Goal: Task Accomplishment & Management: Complete application form

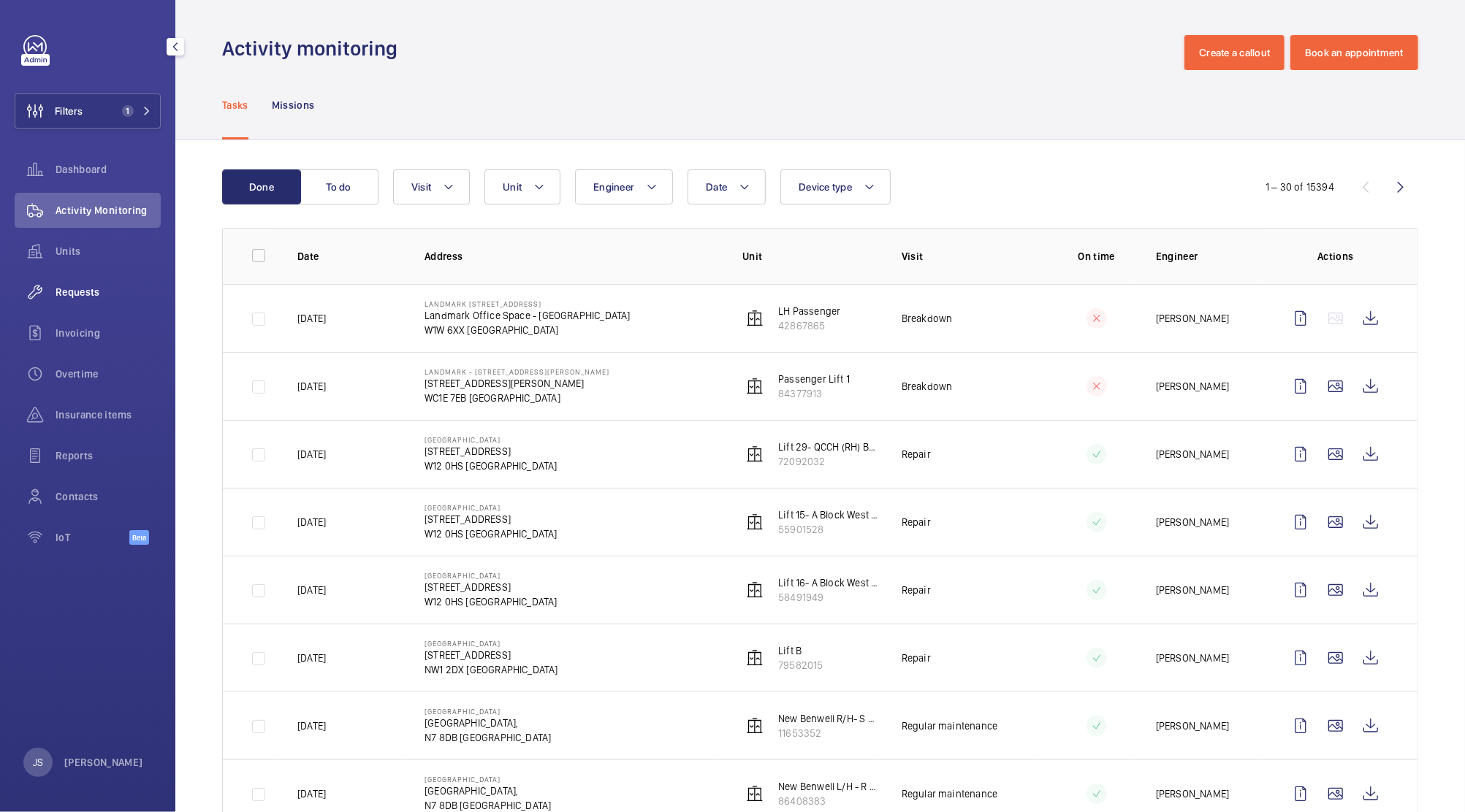
click at [59, 291] on span "Requests" at bounding box center [108, 292] width 105 height 15
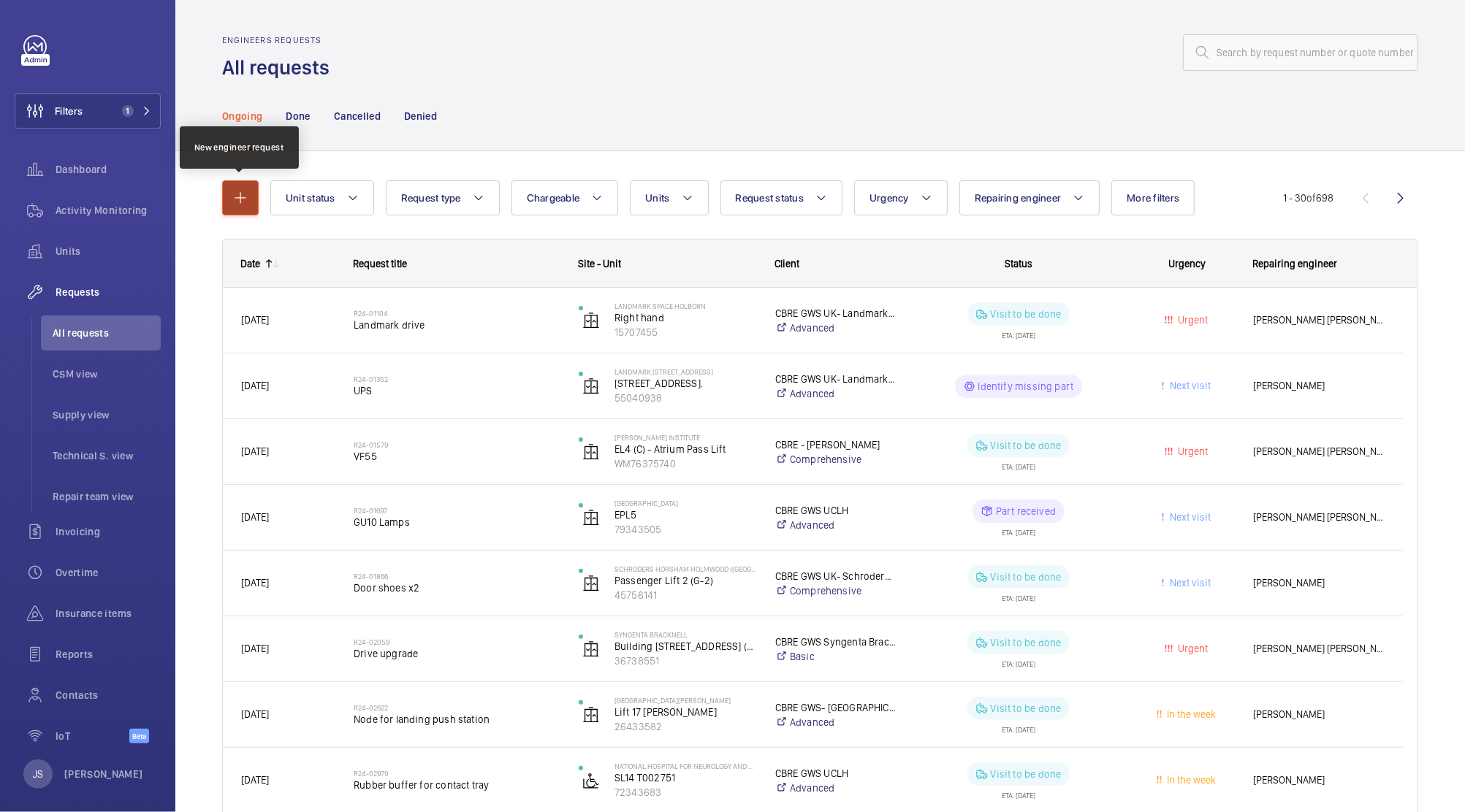
click at [245, 204] on mat-icon "button" at bounding box center [241, 198] width 17 height 17
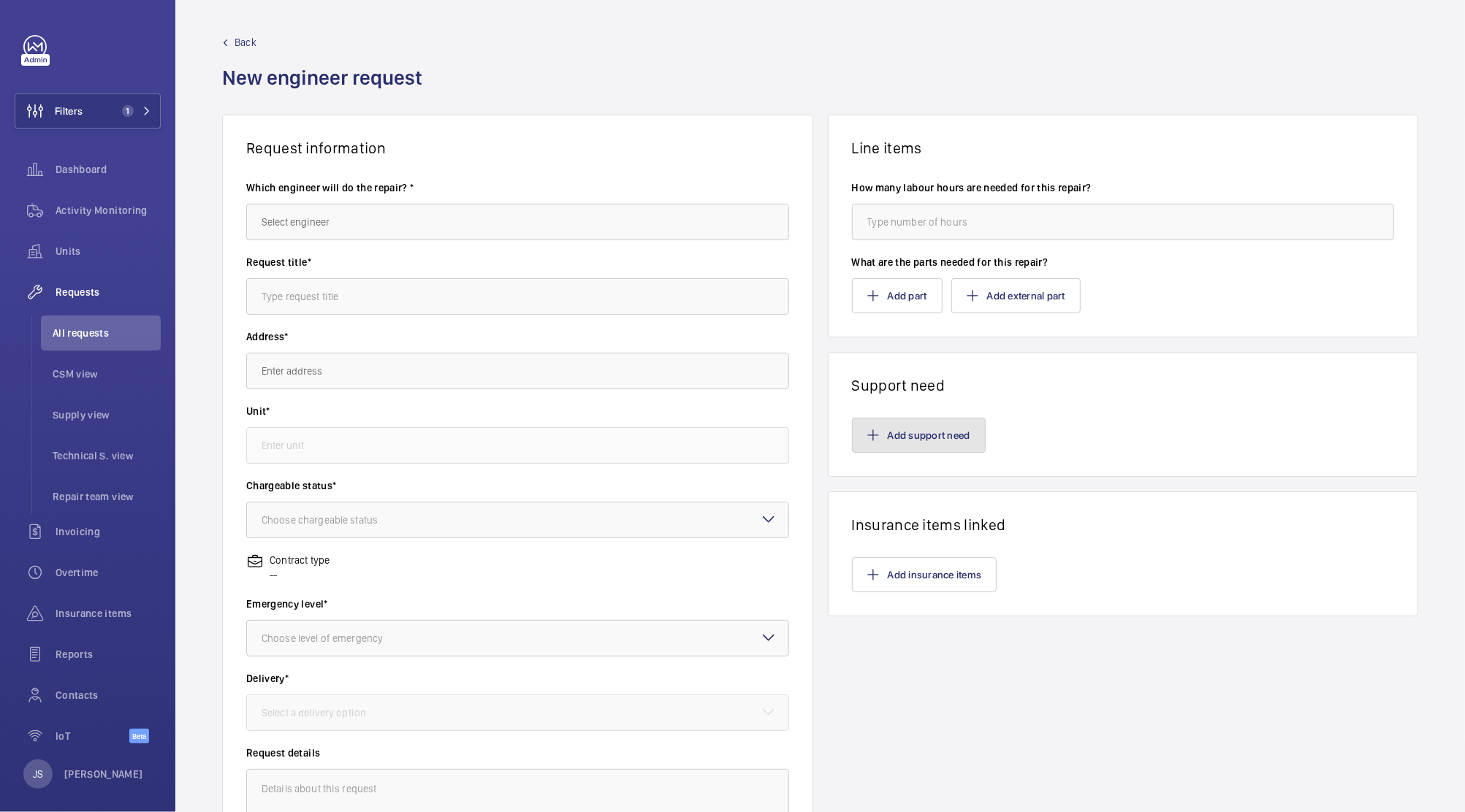
click at [874, 435] on button "Add support need" at bounding box center [918, 435] width 134 height 35
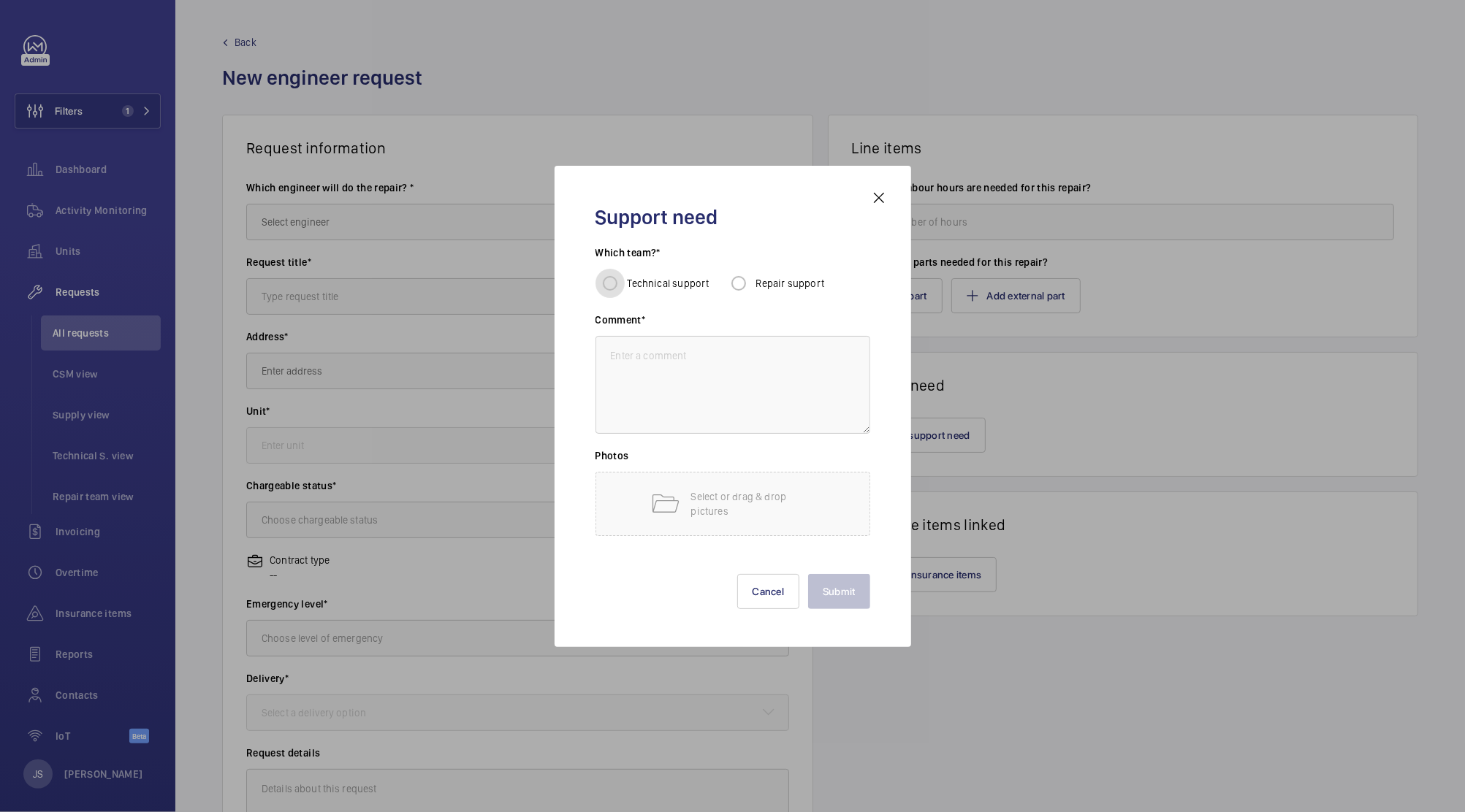
click at [610, 280] on input "Technical support" at bounding box center [610, 283] width 29 height 29
radio input "true"
click at [618, 137] on div at bounding box center [732, 406] width 1465 height 812
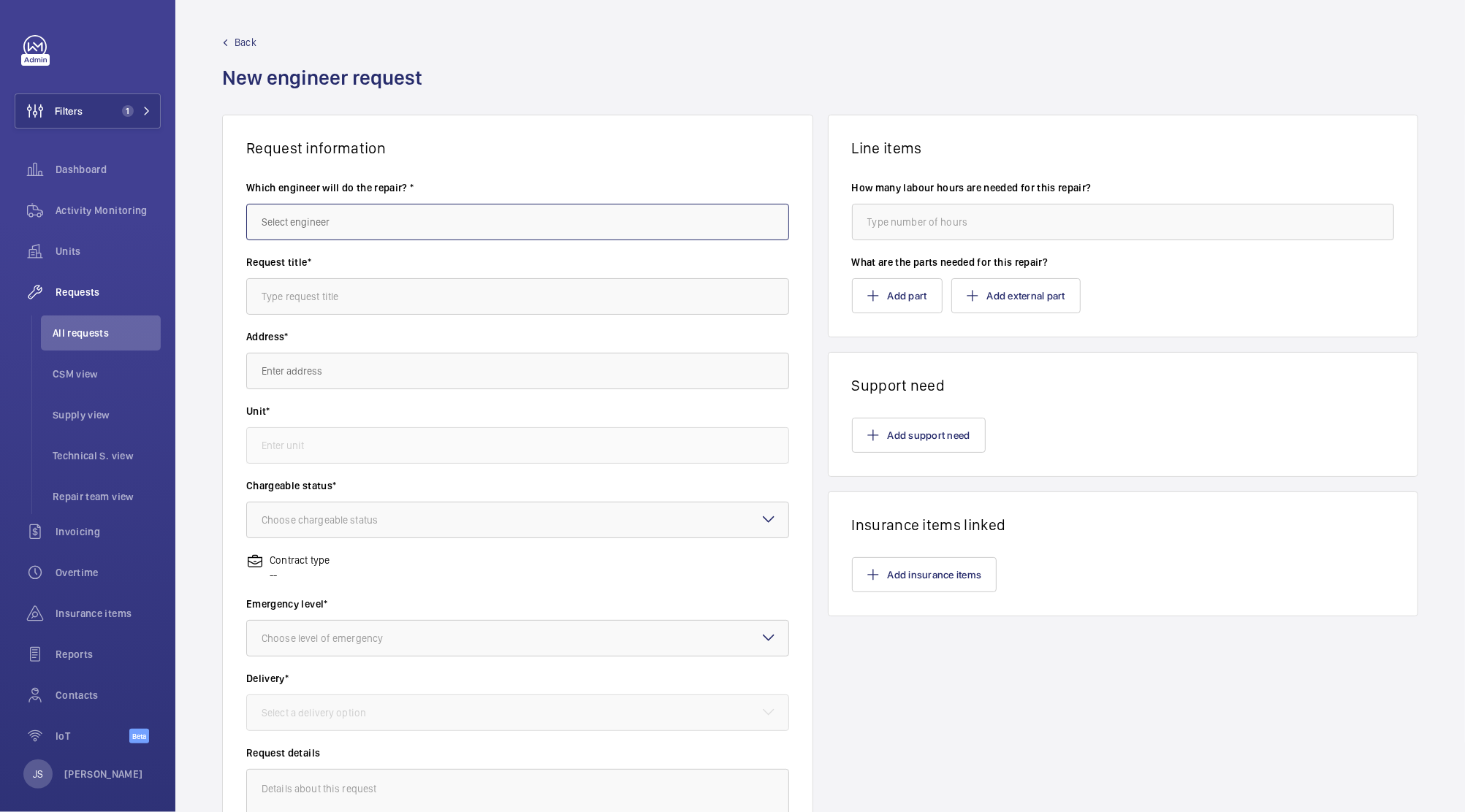
click at [338, 211] on input "text" at bounding box center [517, 222] width 543 height 37
click at [305, 227] on input "text" at bounding box center [517, 222] width 543 height 37
click at [307, 223] on input "text" at bounding box center [517, 222] width 543 height 37
type input "[PERSON_NAME]"
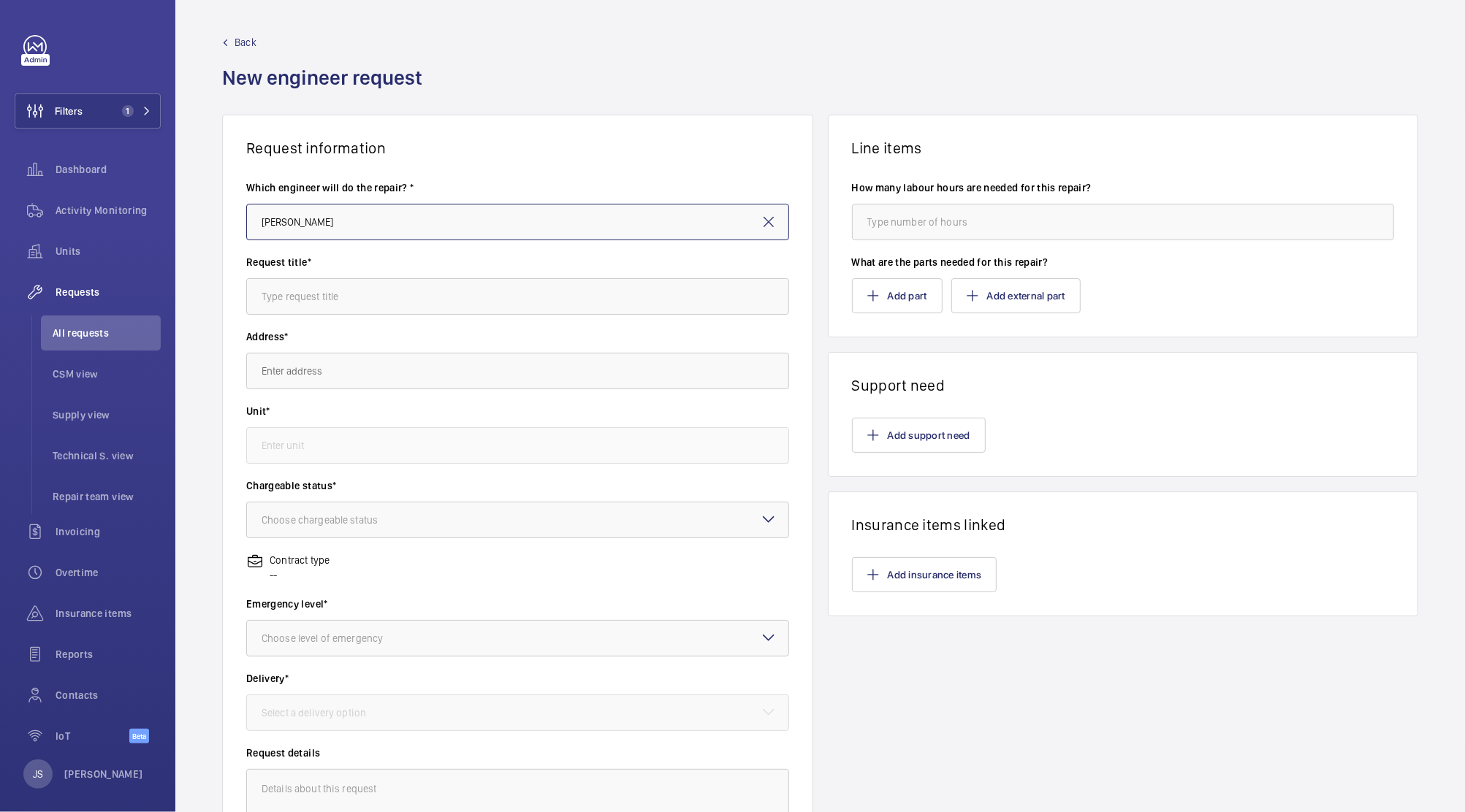
drag, startPoint x: 302, startPoint y: 225, endPoint x: 225, endPoint y: 226, distance: 77.0
click at [225, 226] on wm-front-card-body "Which engineer will do the repair? * [PERSON_NAME] Request title* Address* Unit…" at bounding box center [517, 523] width 589 height 733
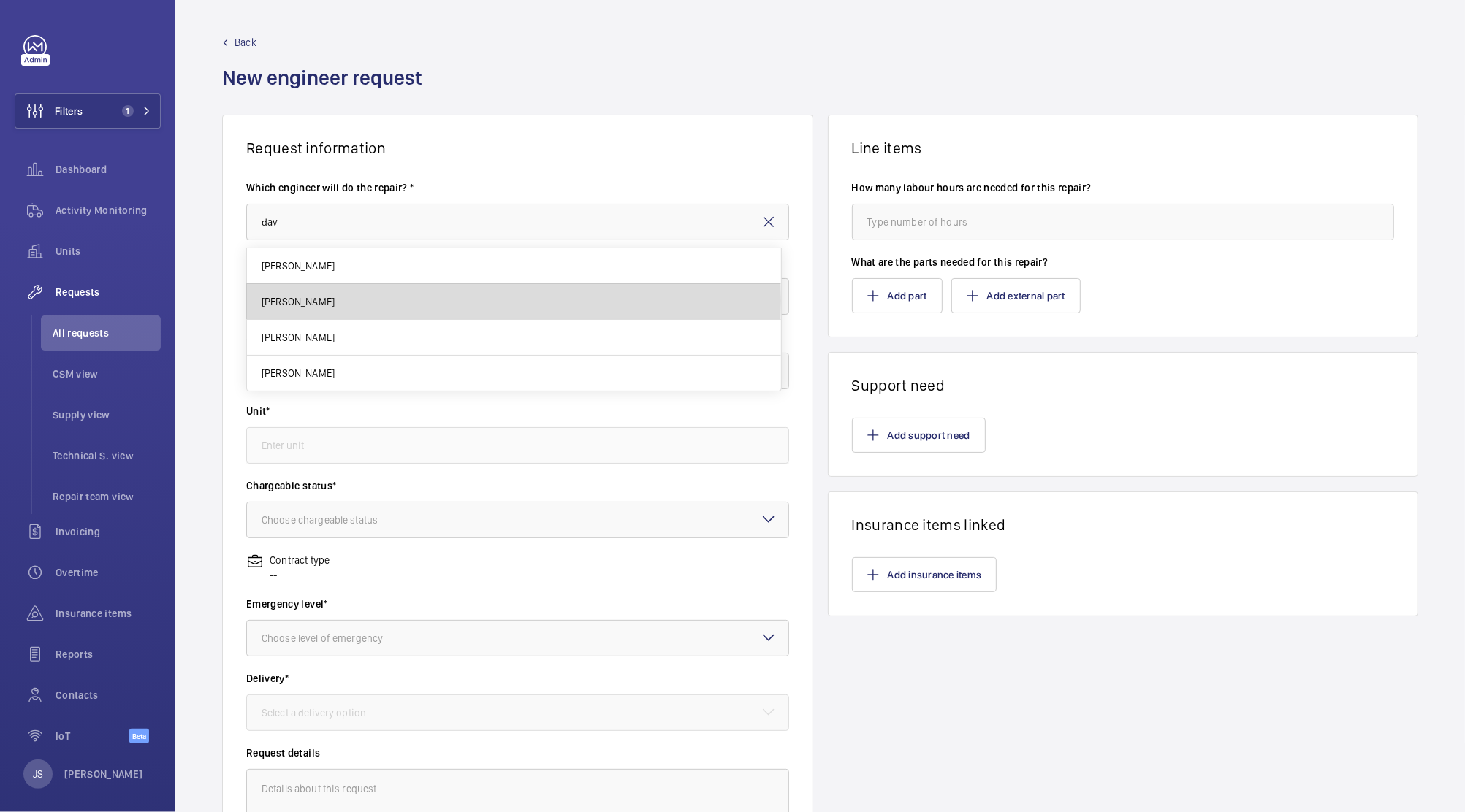
click at [282, 300] on span "[PERSON_NAME]" at bounding box center [298, 301] width 73 height 15
type input "[PERSON_NAME]"
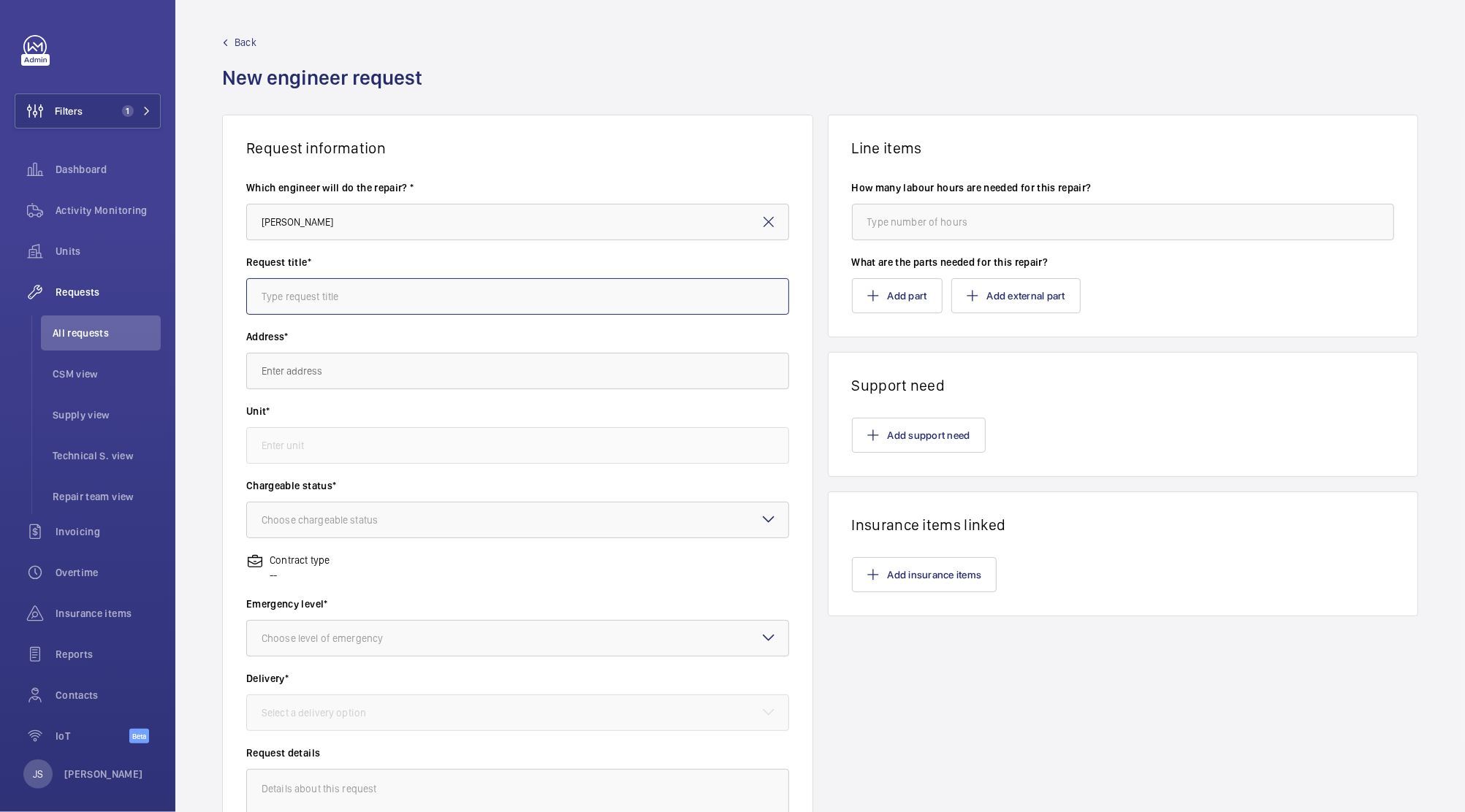
click at [282, 300] on input "text" at bounding box center [517, 296] width 543 height 37
click at [276, 298] on input "Tecnical Support" at bounding box center [517, 296] width 543 height 37
type input "Technical Support"
click at [294, 366] on input "text" at bounding box center [517, 370] width 543 height 37
click at [306, 410] on span "Landmark The Space Mayfair [STREET_ADDRESS]" at bounding box center [371, 414] width 220 height 15
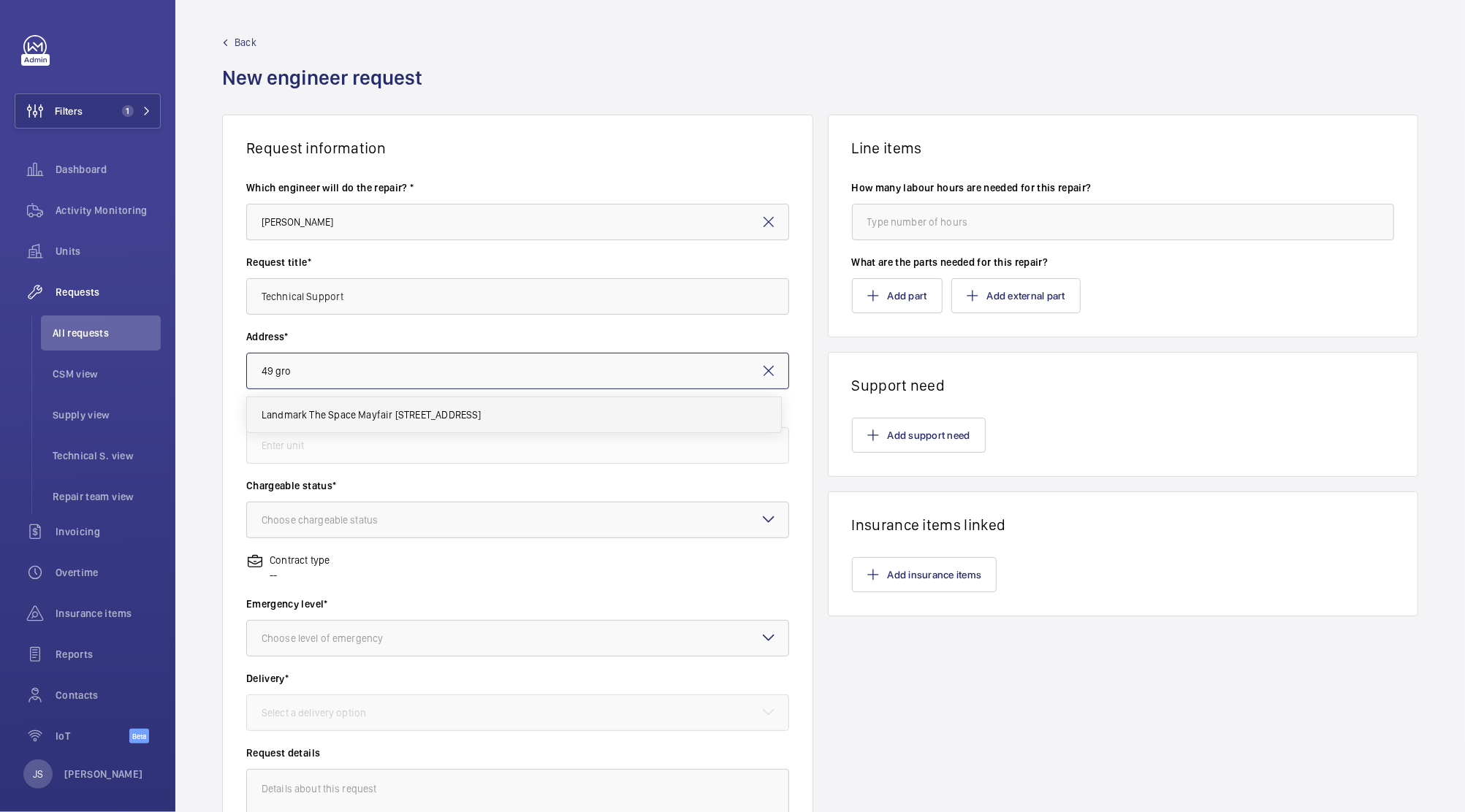
type input "Landmark The Space Mayfair [STREET_ADDRESS]"
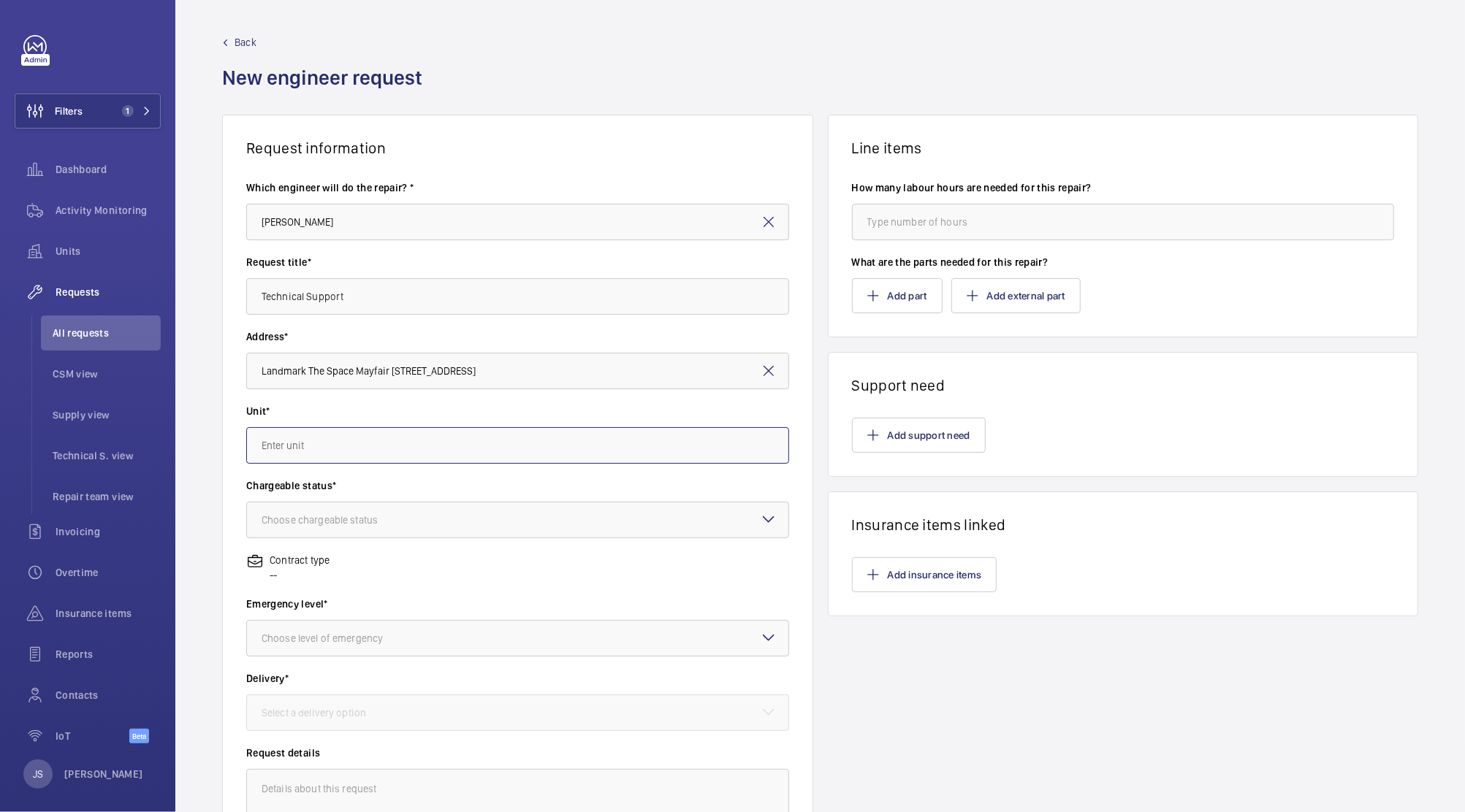
click at [298, 454] on input "text" at bounding box center [517, 445] width 543 height 37
click at [308, 489] on span "36373434 - [STREET_ADDRESS]" at bounding box center [332, 489] width 142 height 15
type input "36373434 - [STREET_ADDRESS]"
click at [304, 517] on div "Choose chargeable status" at bounding box center [338, 520] width 153 height 15
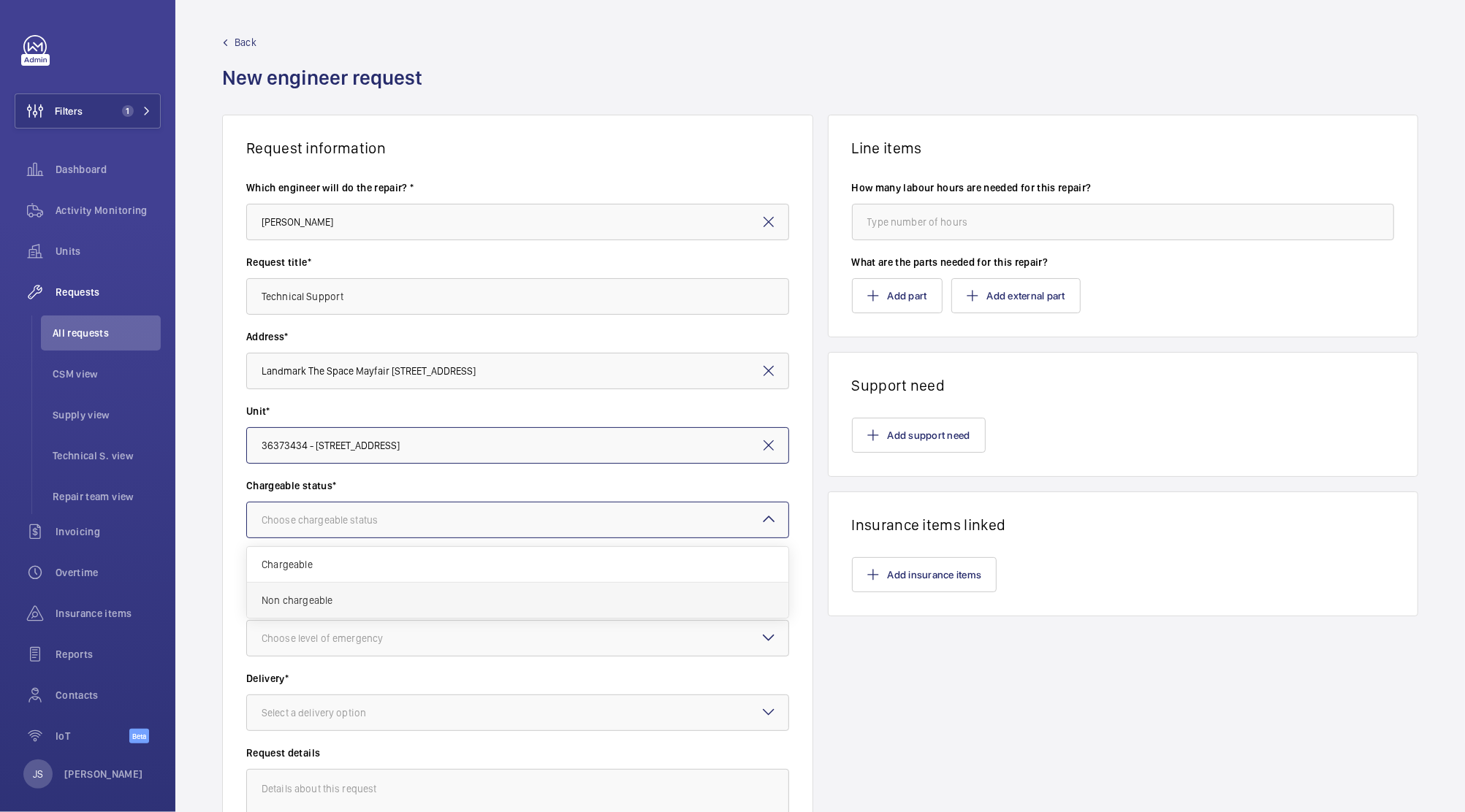
click at [299, 597] on span "Non chargeable" at bounding box center [518, 600] width 512 height 15
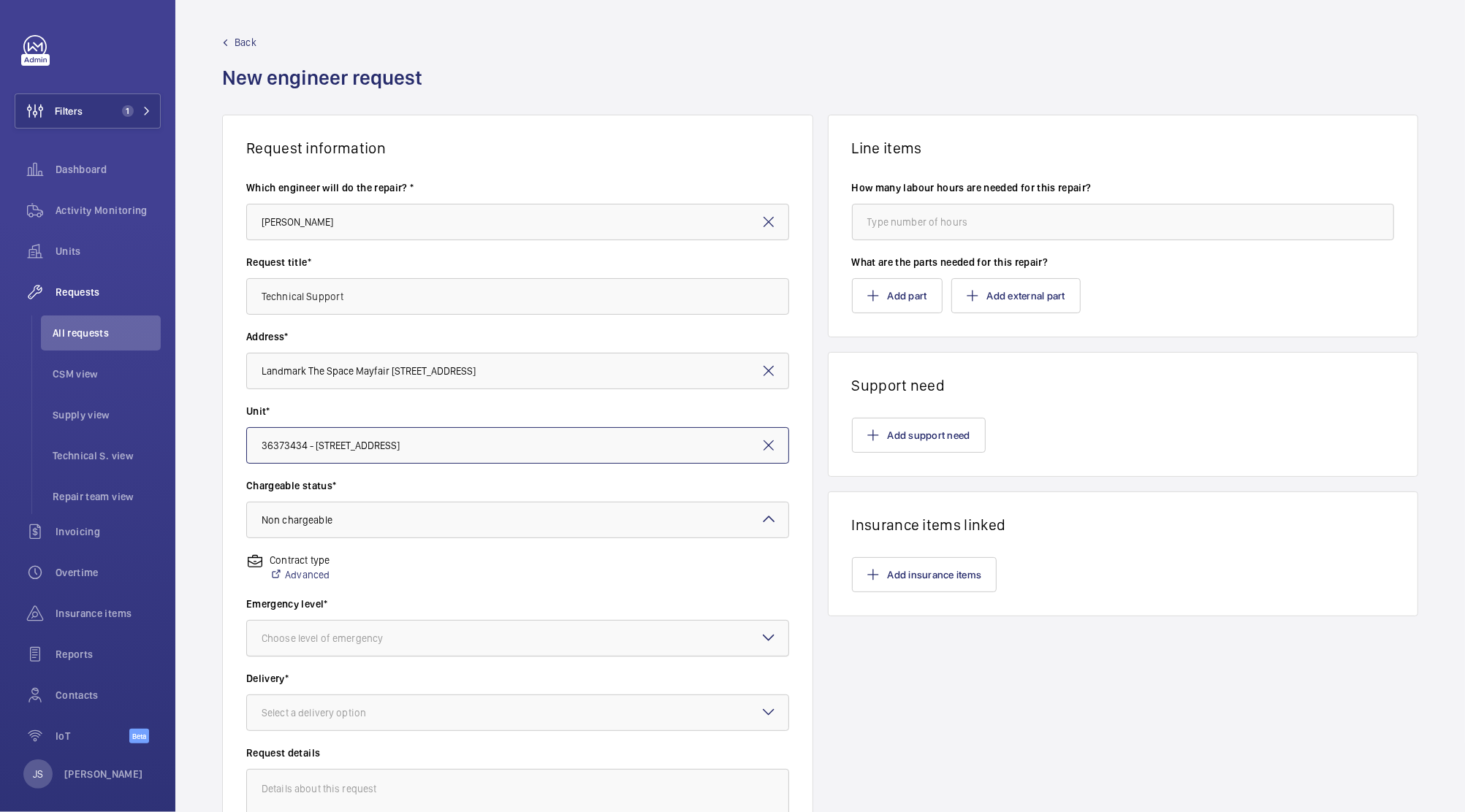
click at [363, 640] on div "Choose level of emergency" at bounding box center [340, 638] width 157 height 15
click at [330, 727] on div "This week" at bounding box center [517, 719] width 541 height 36
click at [349, 718] on div "Select a delivery option" at bounding box center [332, 713] width 141 height 15
click at [368, 762] on span "Part already taken" at bounding box center [518, 758] width 512 height 15
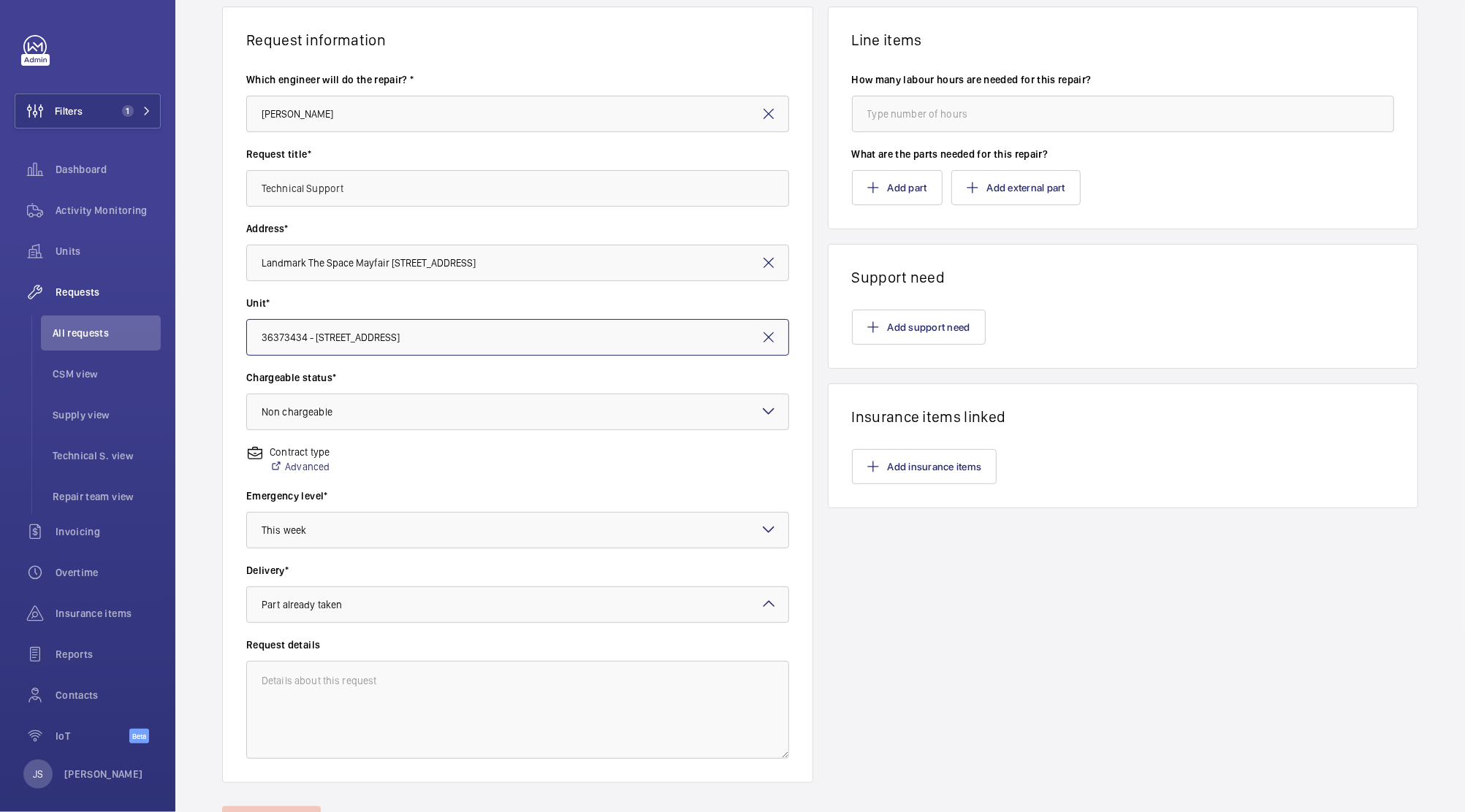
scroll to position [183, 0]
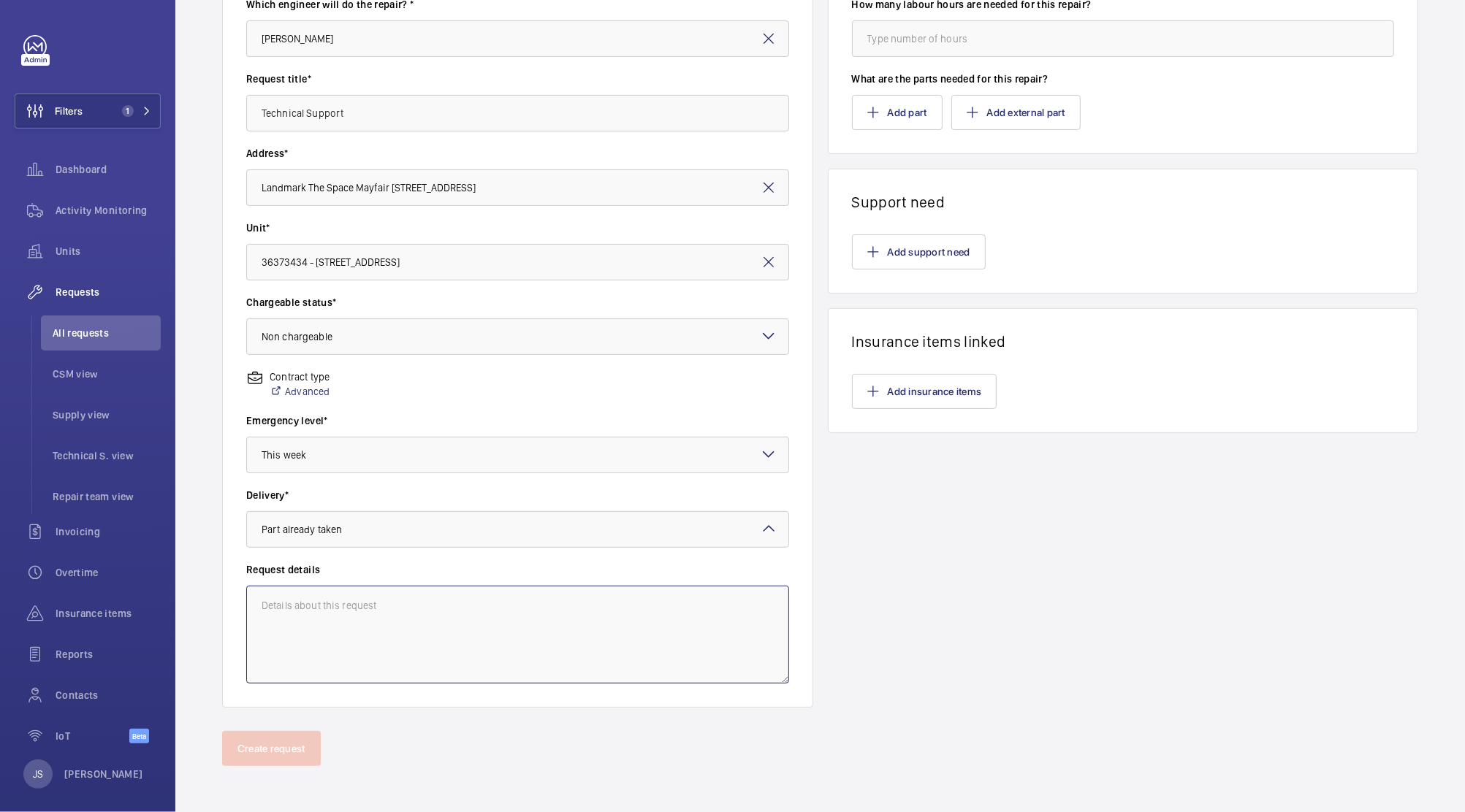
click at [370, 599] on textarea at bounding box center [517, 634] width 543 height 98
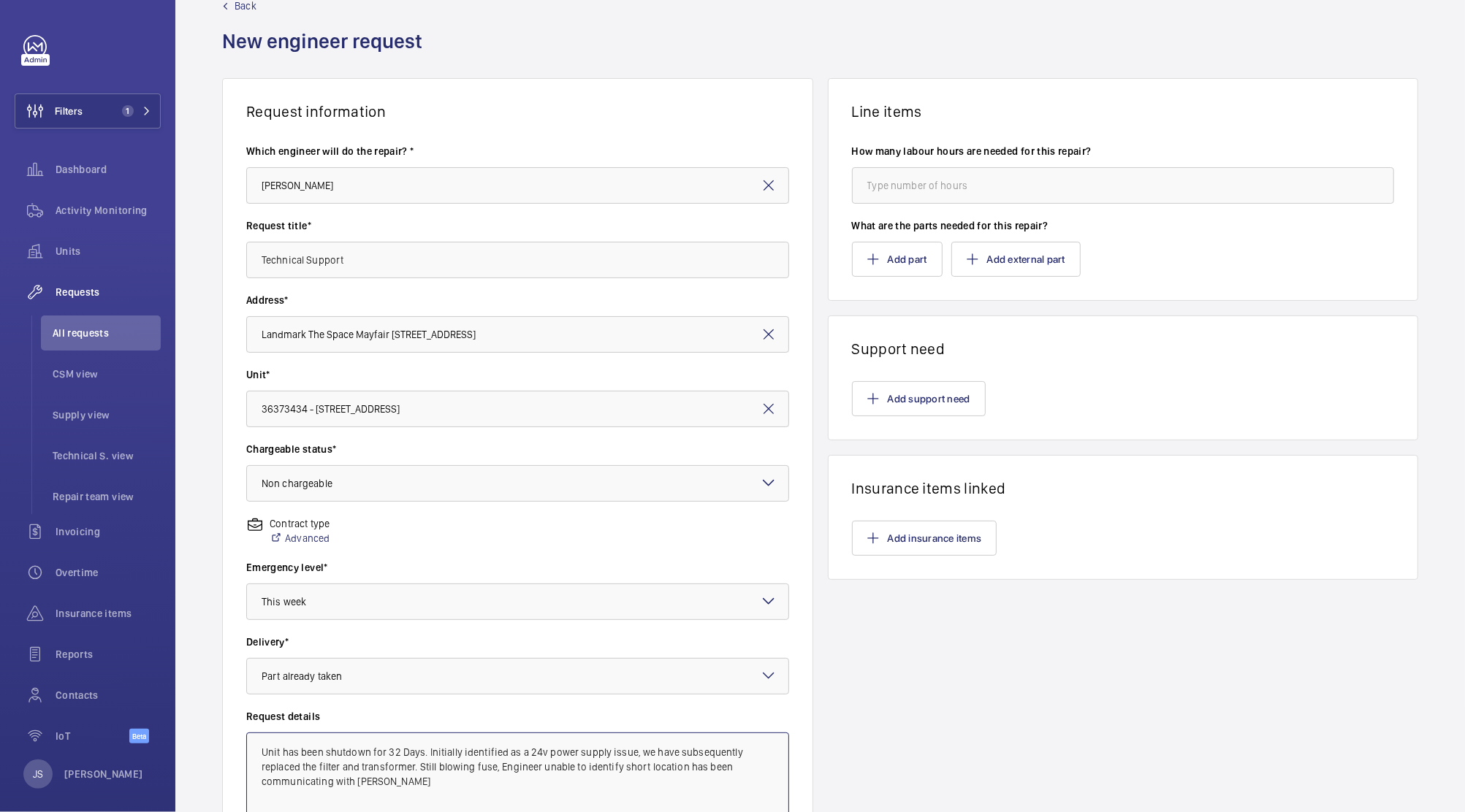
scroll to position [22, 0]
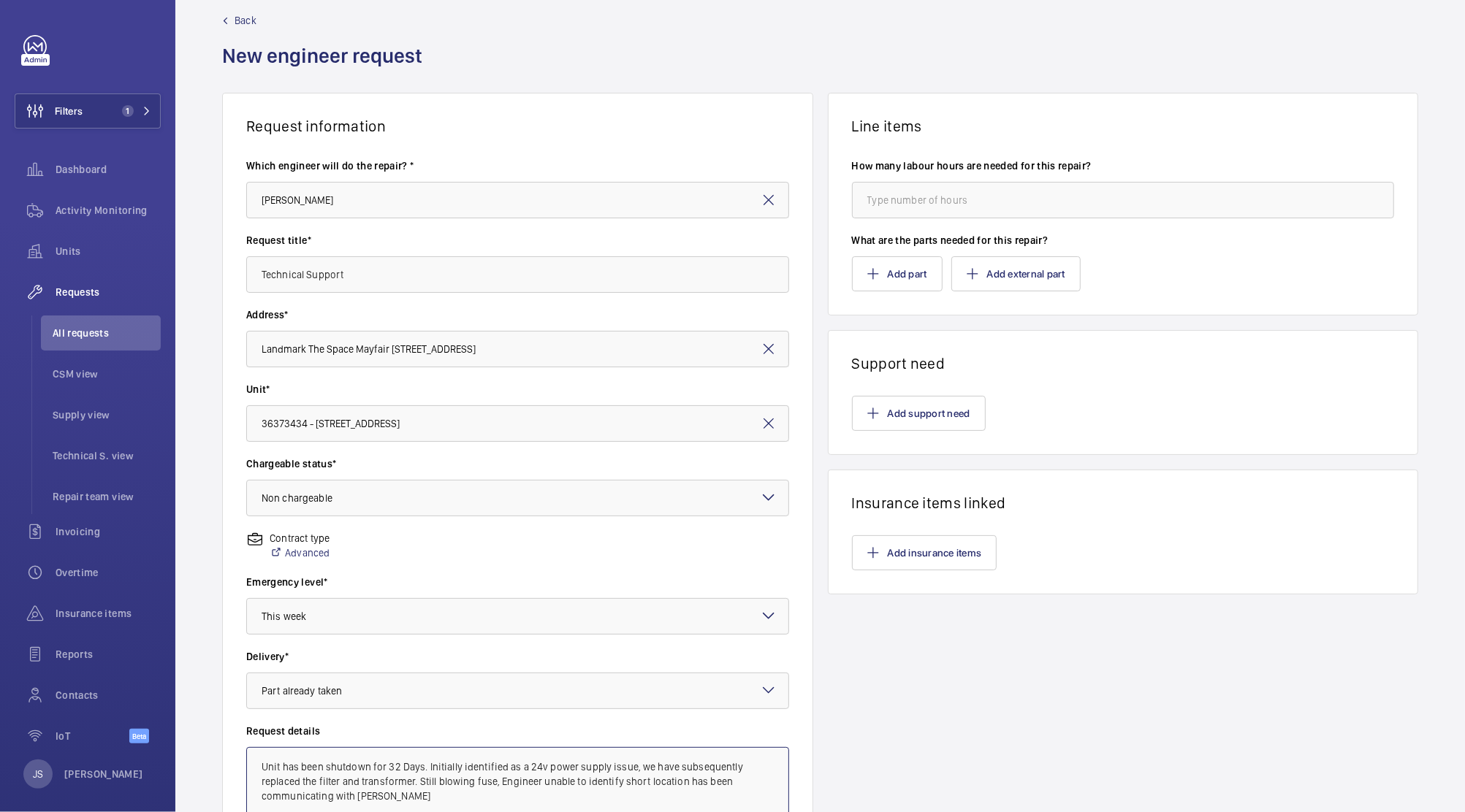
type textarea "Unit has been shutdown for 32 Days. Initially identified as a 24v power supply …"
click at [940, 197] on input "number" at bounding box center [1123, 200] width 543 height 37
type input "8"
click at [886, 416] on button "Add support need" at bounding box center [918, 413] width 134 height 35
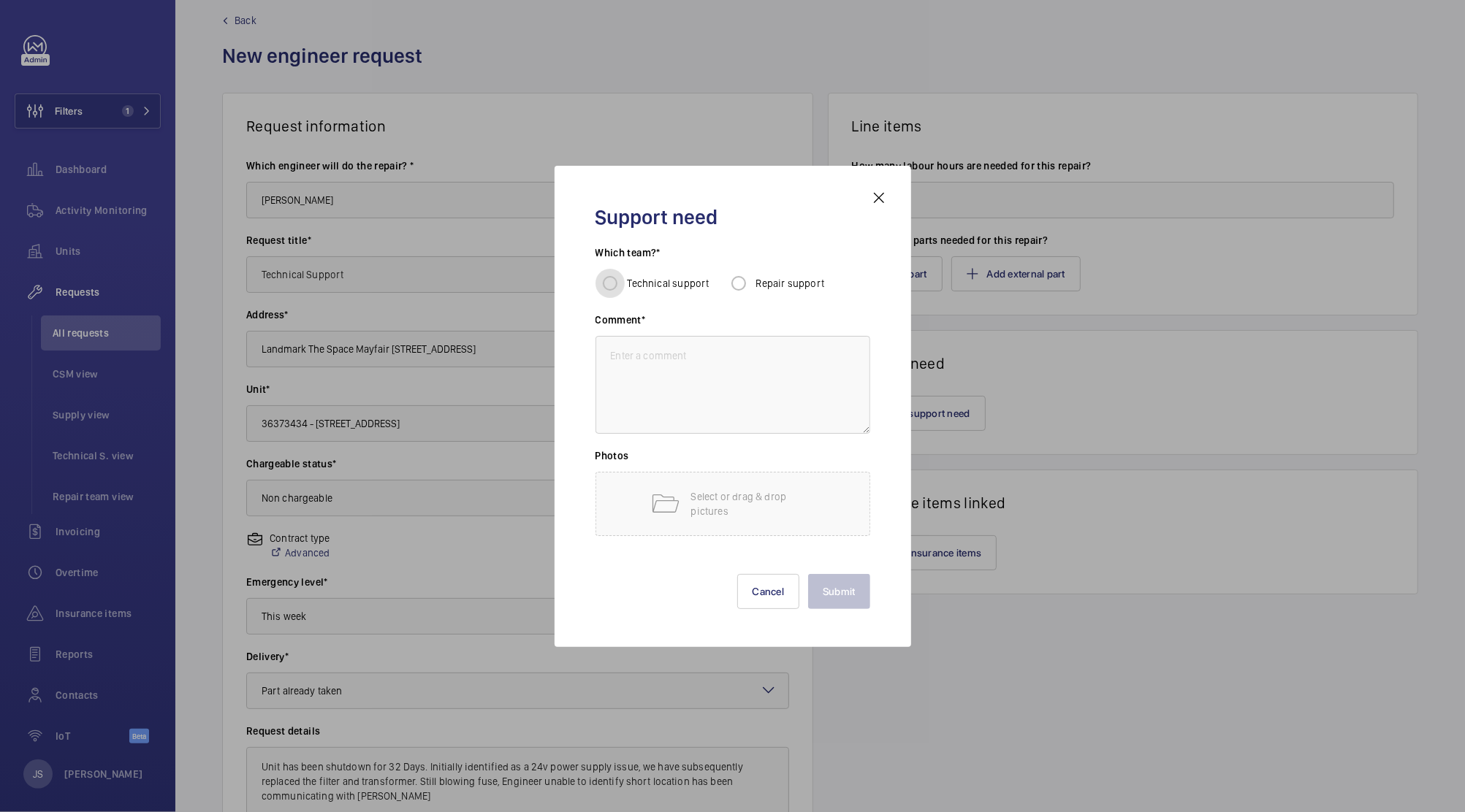
click at [611, 284] on input "Technical support" at bounding box center [610, 283] width 29 height 29
radio input "true"
click at [628, 359] on textarea at bounding box center [732, 384] width 275 height 98
type textarea "c"
click at [760, 597] on button "Cancel" at bounding box center [769, 591] width 63 height 35
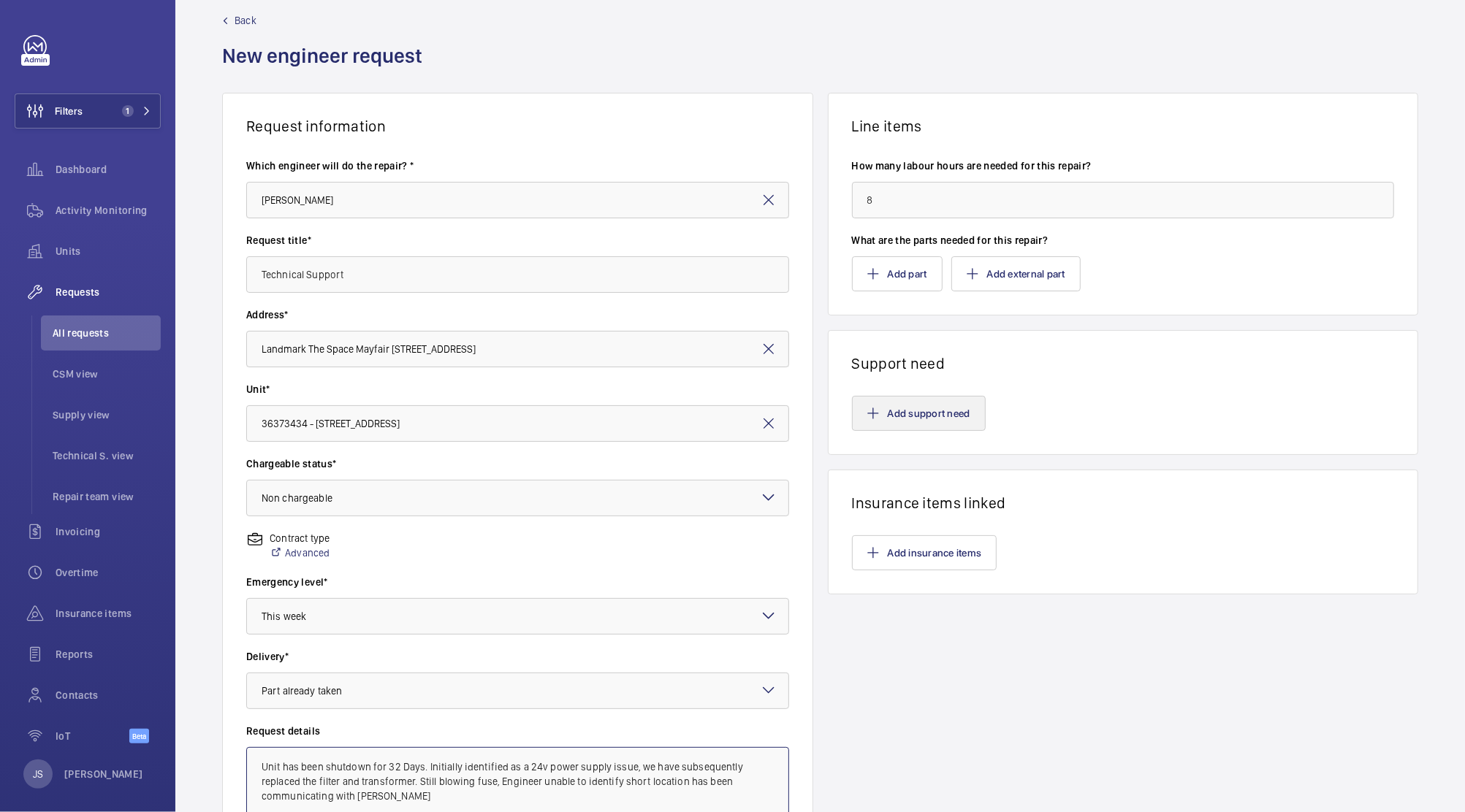
drag, startPoint x: 262, startPoint y: 765, endPoint x: 893, endPoint y: 399, distance: 729.5
click at [385, 795] on textarea "Unit has been shutdown for 32 Days. Initially identified as a 24v power supply …" at bounding box center [517, 796] width 543 height 98
click at [892, 412] on button "Add support need" at bounding box center [918, 413] width 134 height 35
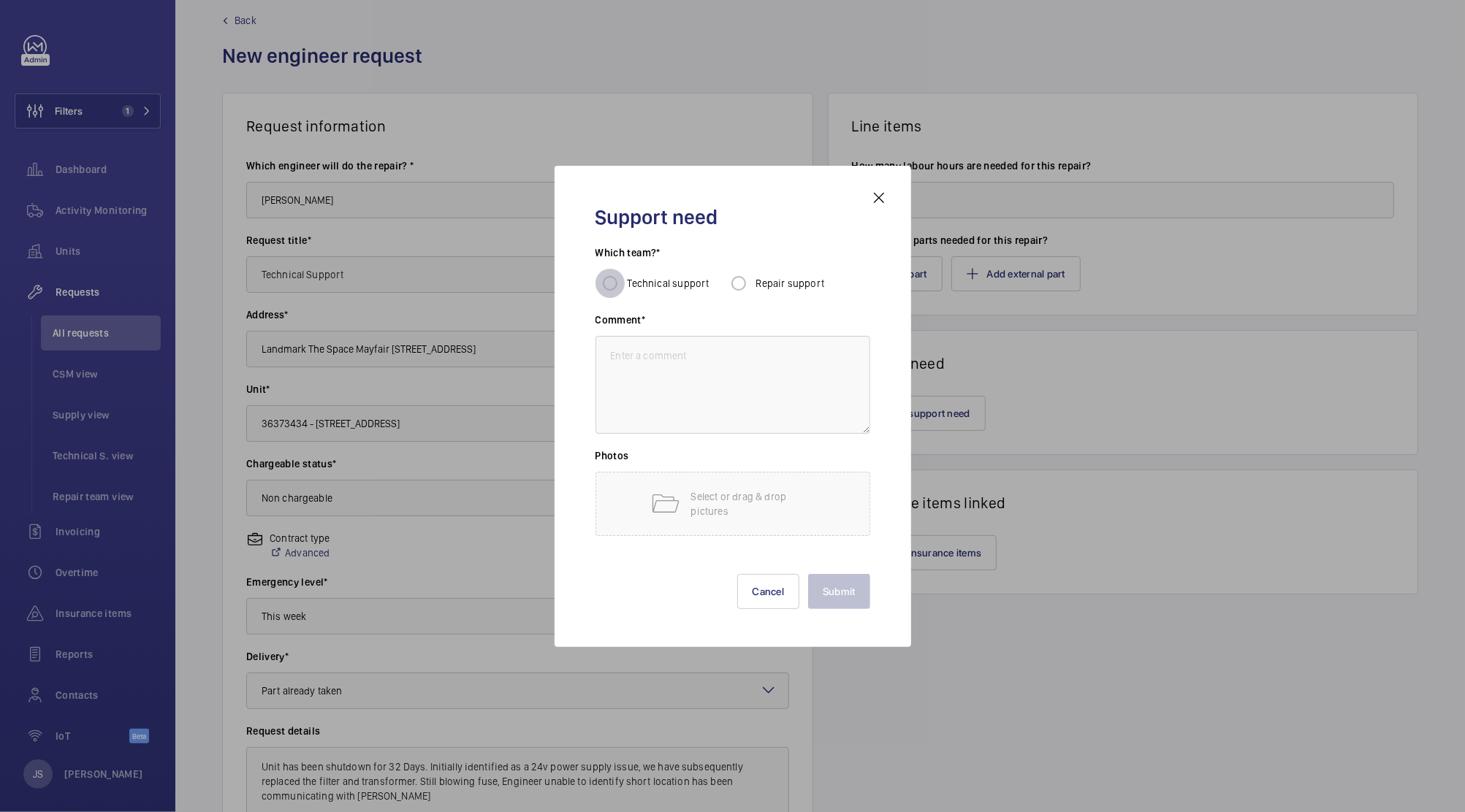
click at [613, 281] on input "Technical support" at bounding box center [610, 283] width 29 height 29
radio input "true"
click at [617, 355] on textarea at bounding box center [732, 384] width 275 height 98
type textarea "T"
type textarea "Tech attendance [DATE] if possible."
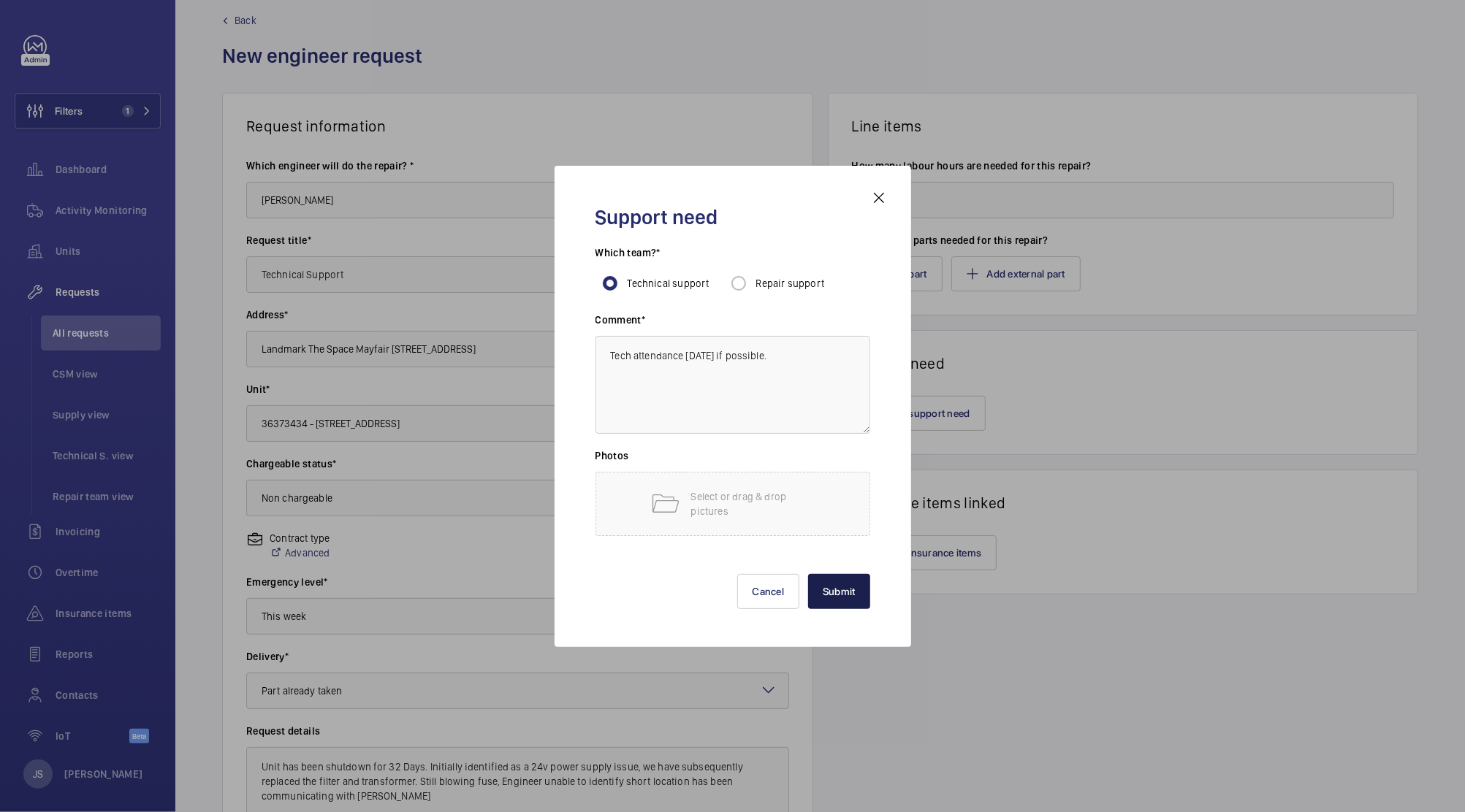
click at [844, 599] on button "Submit" at bounding box center [838, 591] width 62 height 35
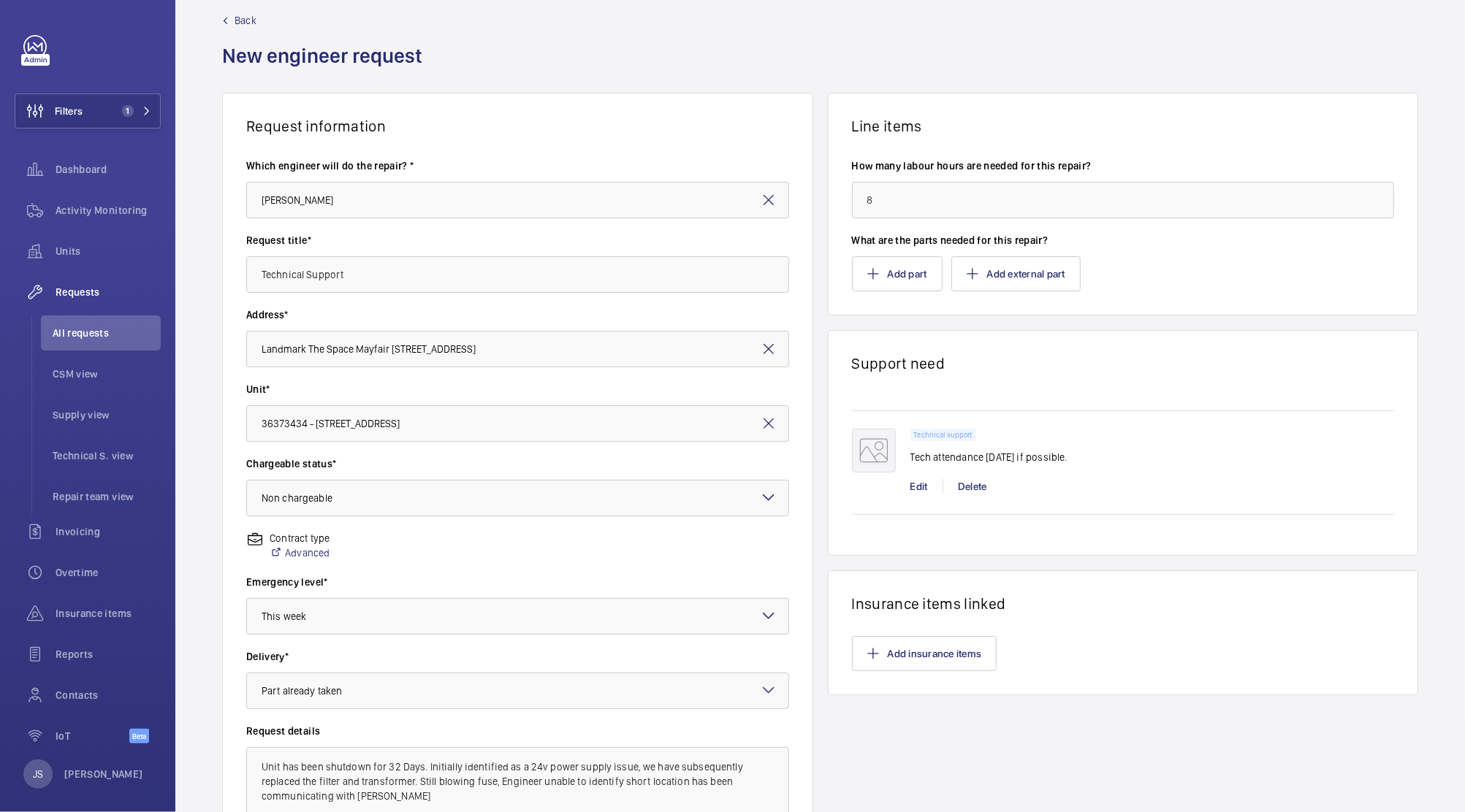
scroll to position [183, 0]
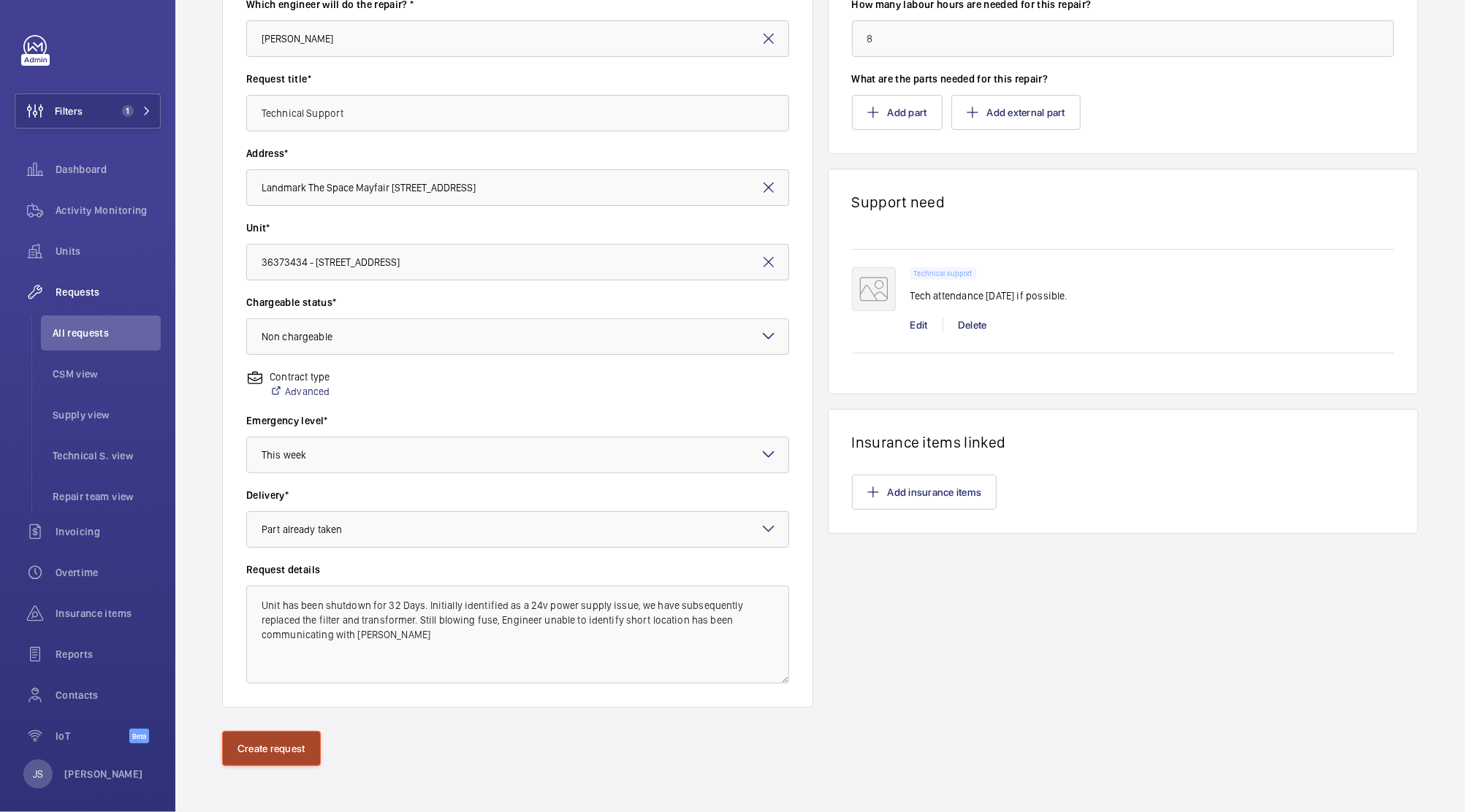
click at [265, 741] on button "Create request" at bounding box center [271, 748] width 99 height 35
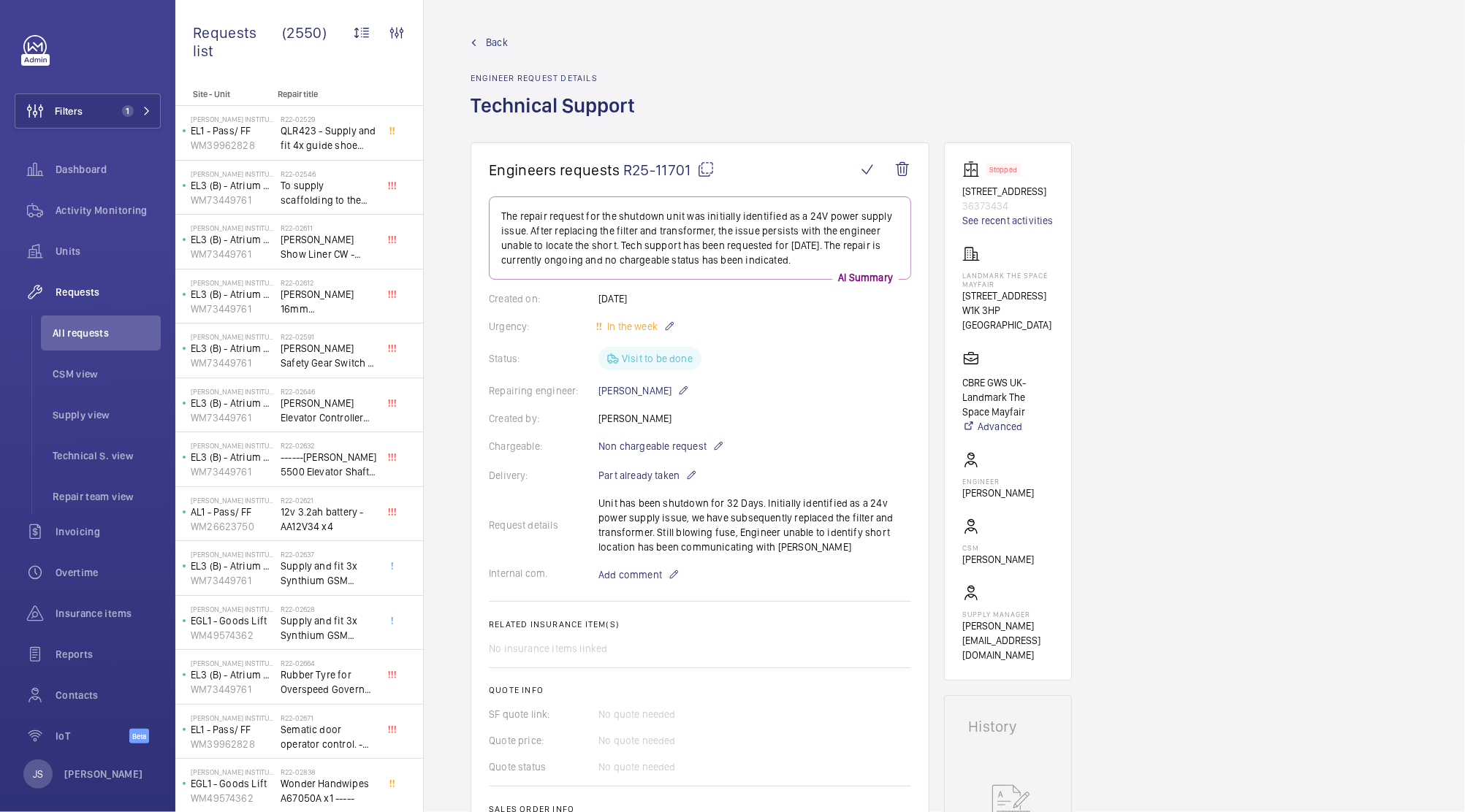
click at [81, 614] on span "Insurance items" at bounding box center [108, 613] width 105 height 15
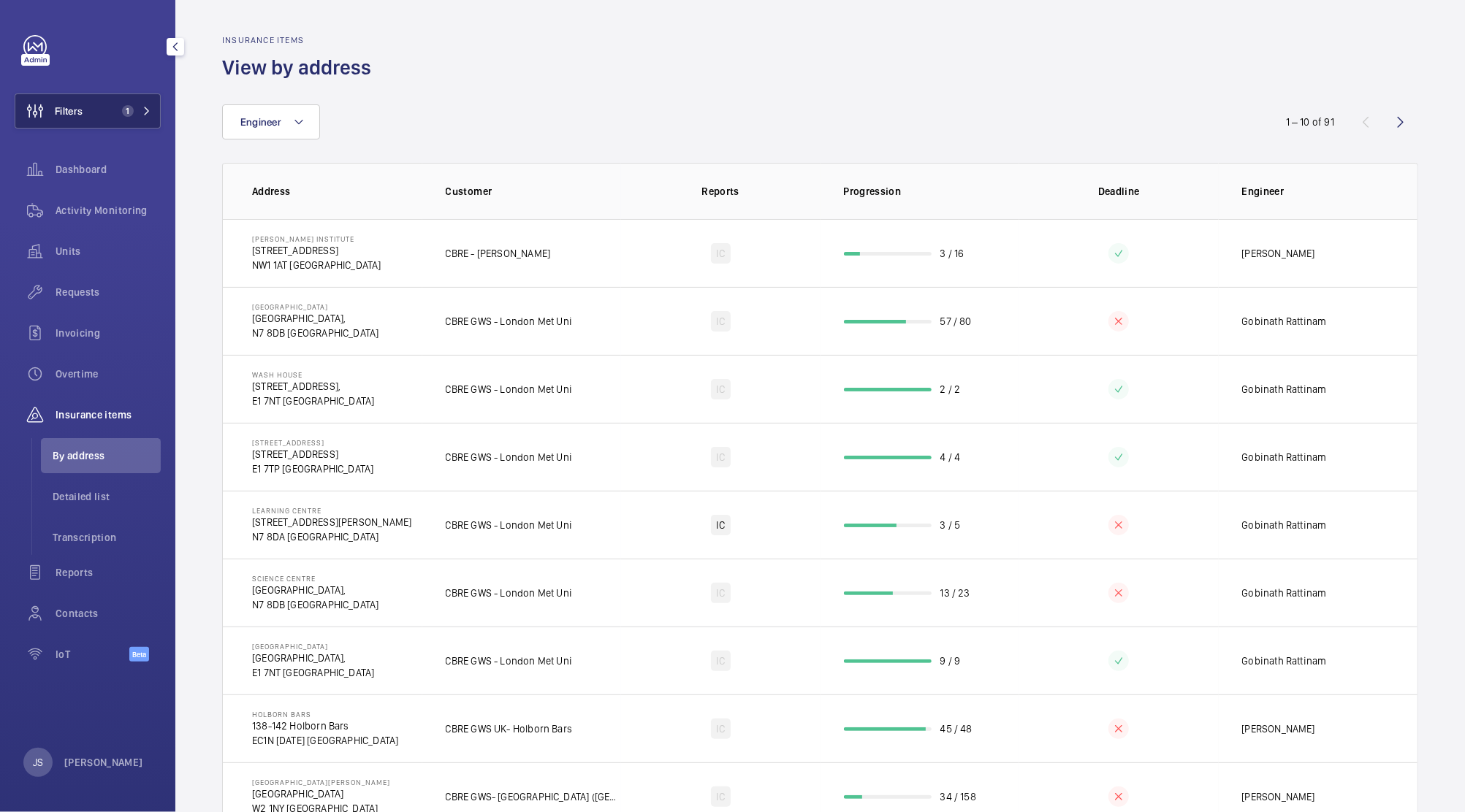
click at [80, 115] on span "Filters" at bounding box center [68, 110] width 27 height 15
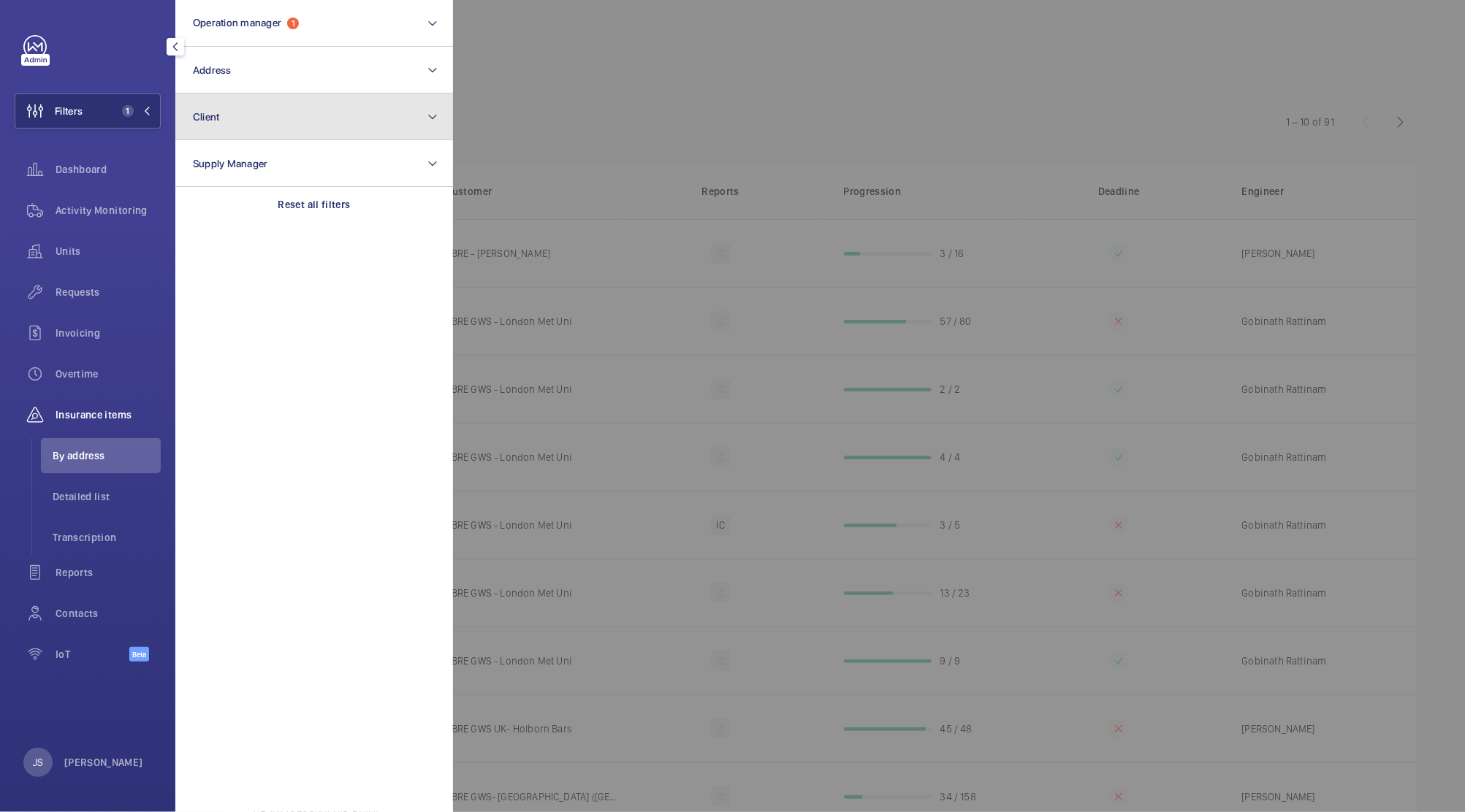
click at [200, 120] on span "Client" at bounding box center [206, 117] width 27 height 12
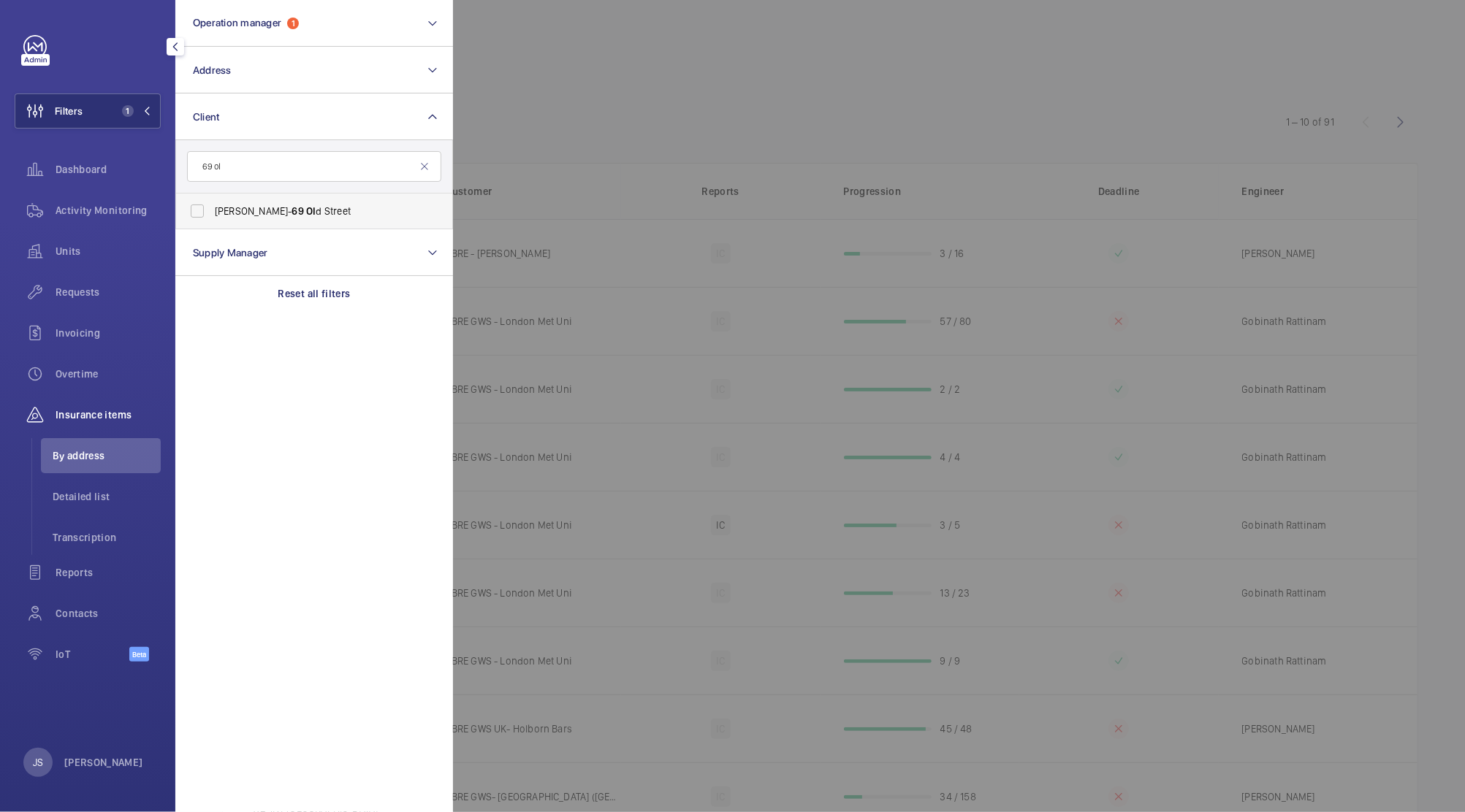
type input "69 ol"
click at [275, 208] on span "[PERSON_NAME]- [STREET_ADDRESS]" at bounding box center [315, 211] width 201 height 15
click at [212, 208] on input "[PERSON_NAME]- [STREET_ADDRESS]" at bounding box center [197, 211] width 29 height 29
checkbox input "true"
click at [557, 355] on div at bounding box center [1185, 406] width 1465 height 812
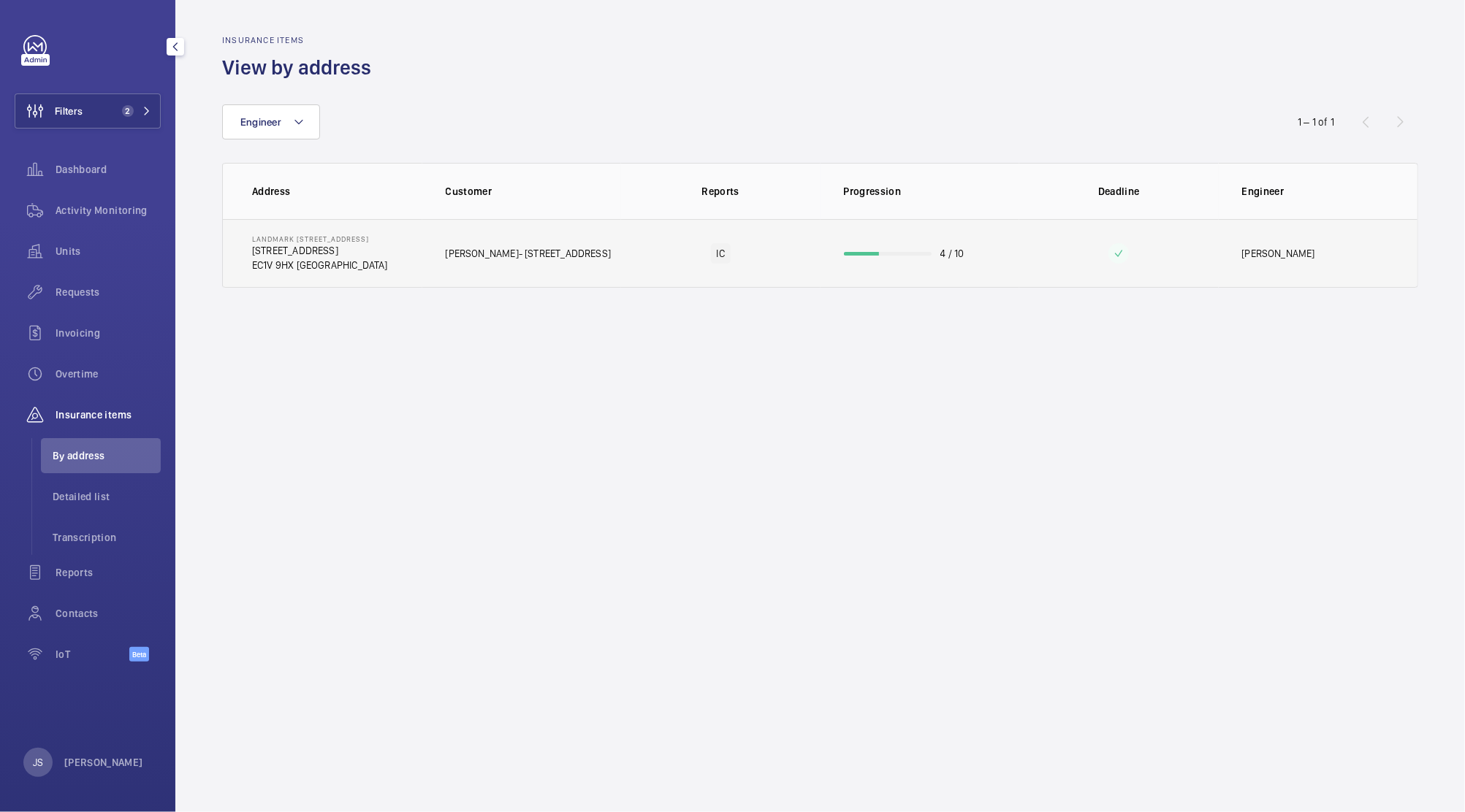
click at [283, 260] on p "EC1V 9HX [GEOGRAPHIC_DATA]" at bounding box center [320, 265] width 136 height 15
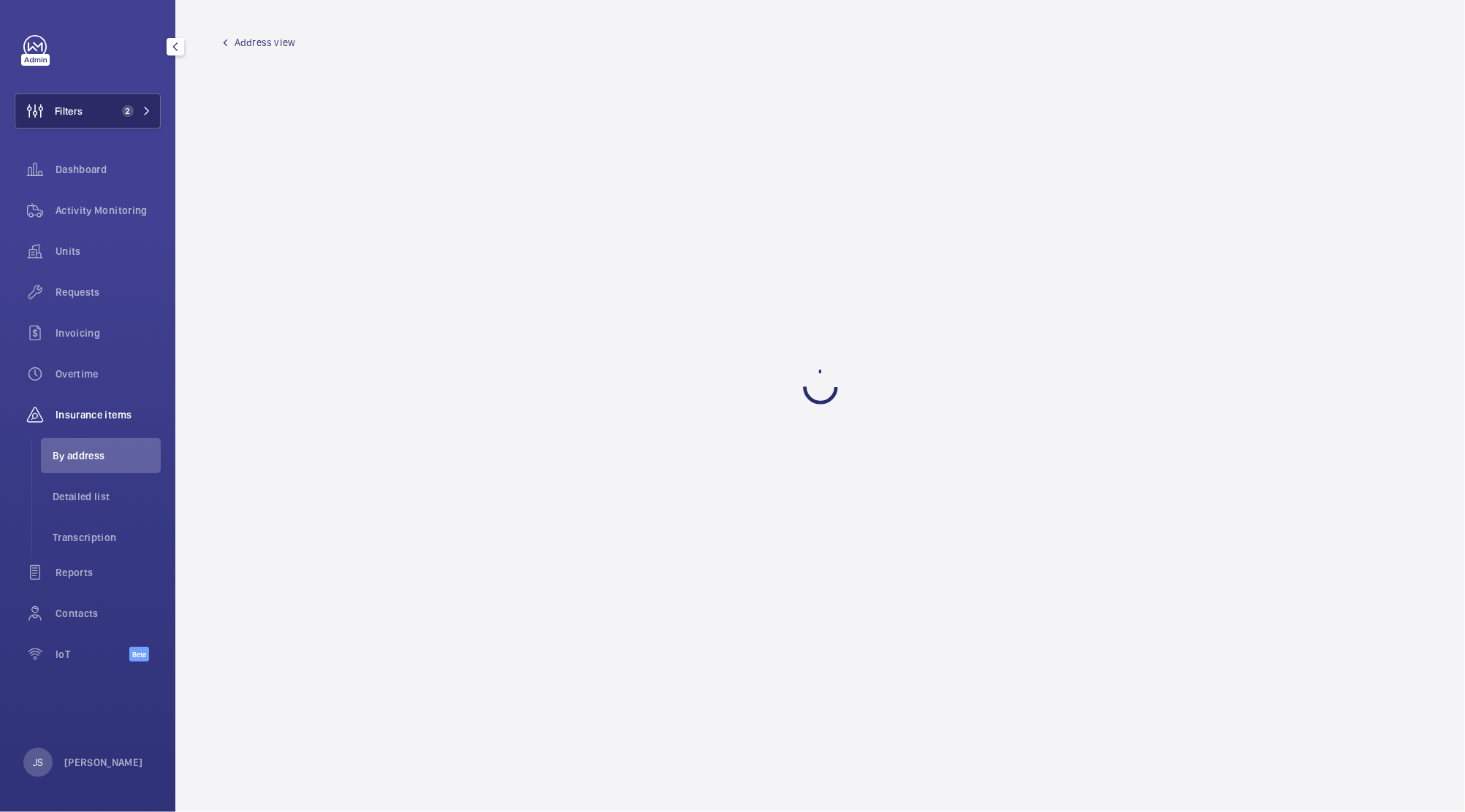
click at [66, 120] on span "Filters" at bounding box center [49, 110] width 67 height 35
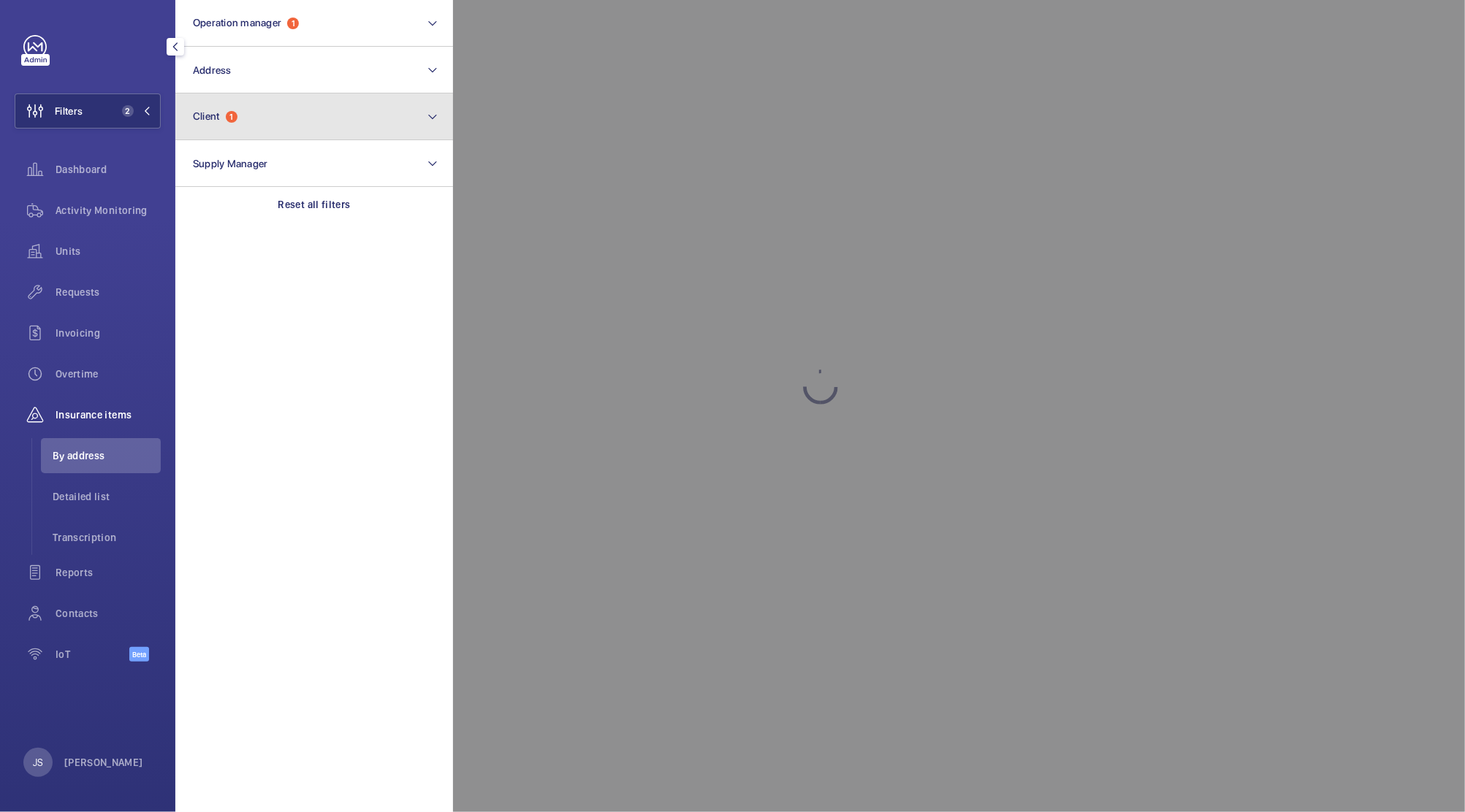
click at [203, 119] on span "Client" at bounding box center [206, 116] width 27 height 12
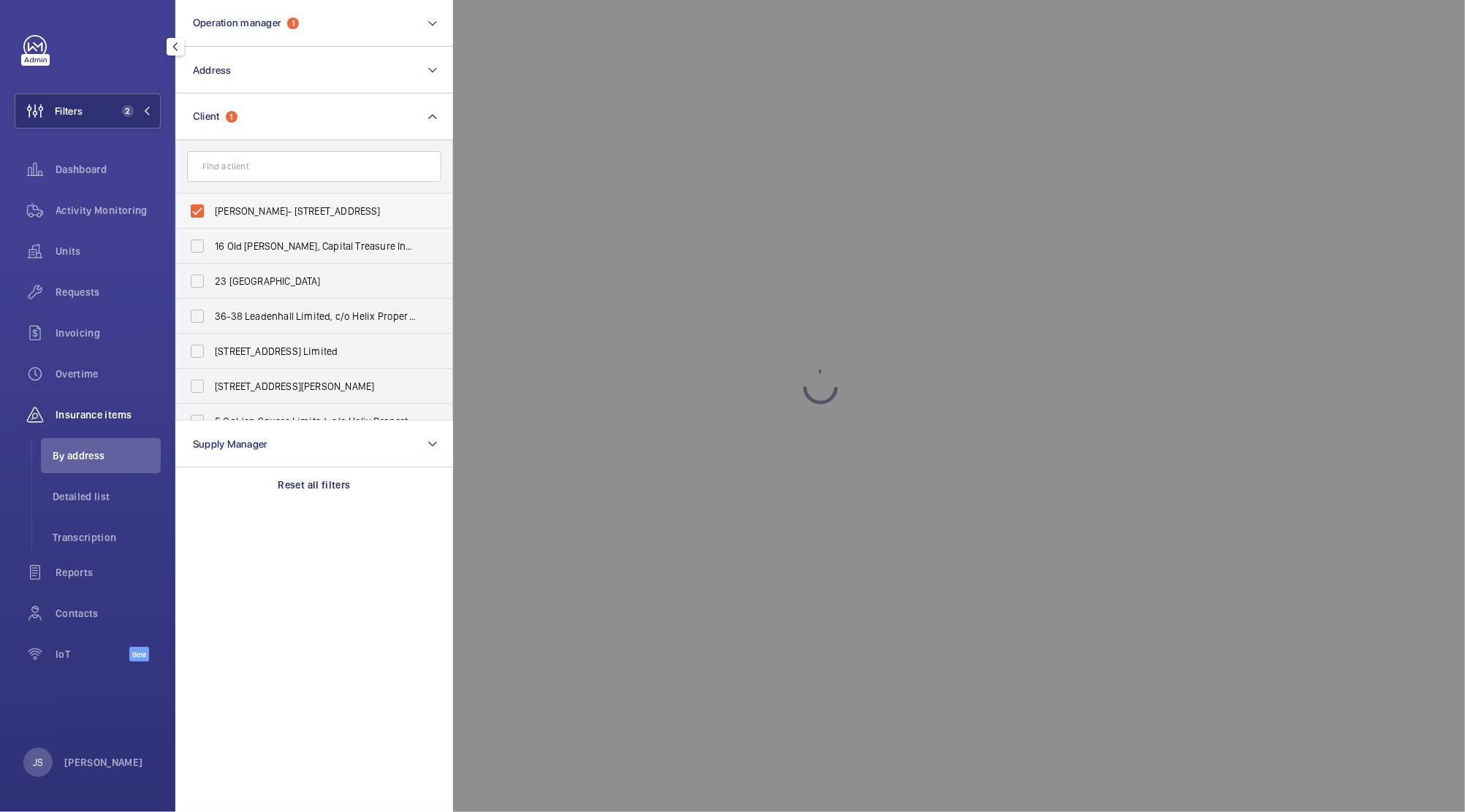
click at [211, 207] on label "[PERSON_NAME]- [STREET_ADDRESS]" at bounding box center [303, 211] width 254 height 35
click at [211, 207] on input "[PERSON_NAME]- [STREET_ADDRESS]" at bounding box center [197, 211] width 29 height 29
checkbox input "false"
click at [89, 39] on div at bounding box center [92, 47] width 137 height 23
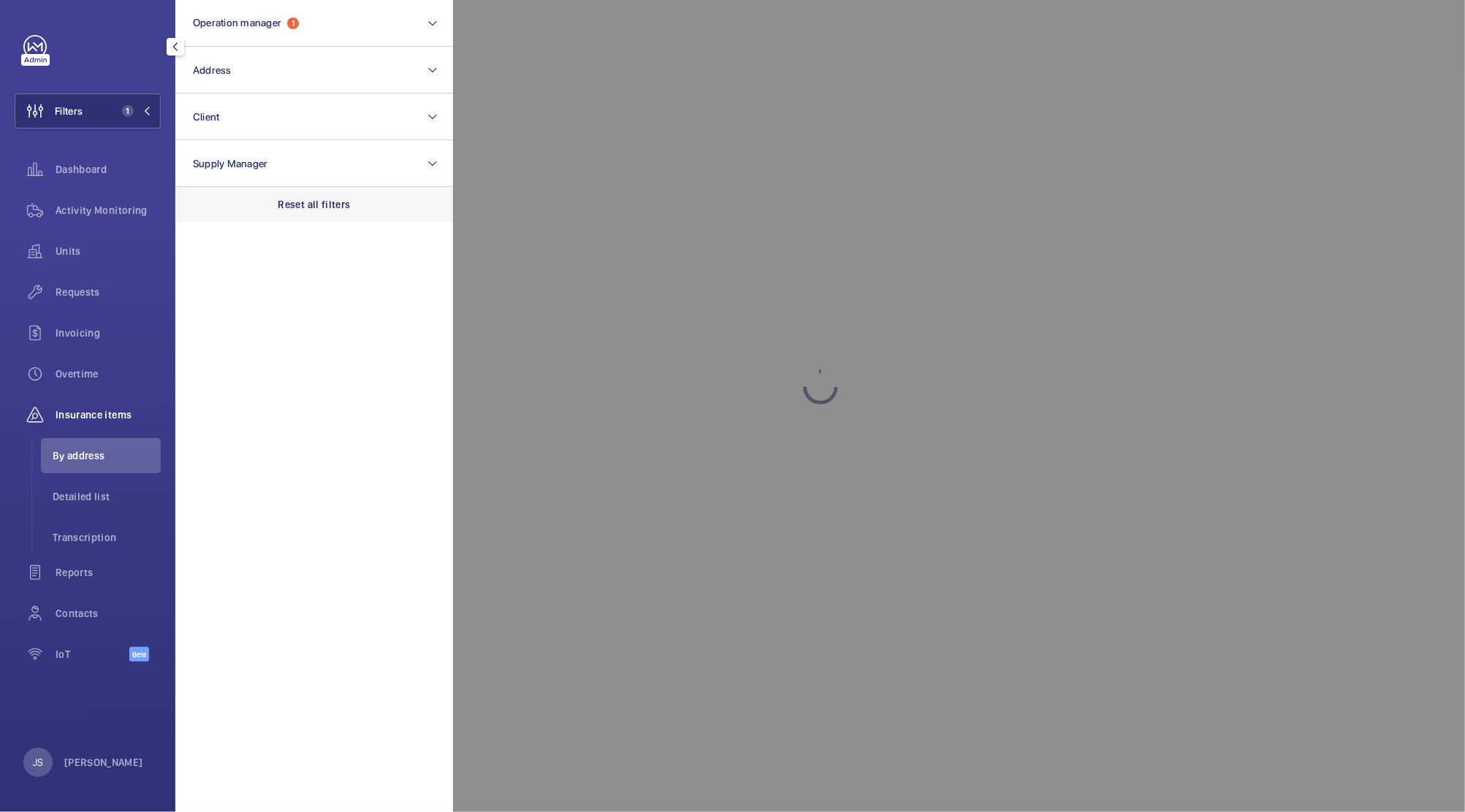
click at [288, 208] on p "Reset all filters" at bounding box center [314, 204] width 72 height 15
click at [534, 132] on div at bounding box center [1185, 406] width 1465 height 812
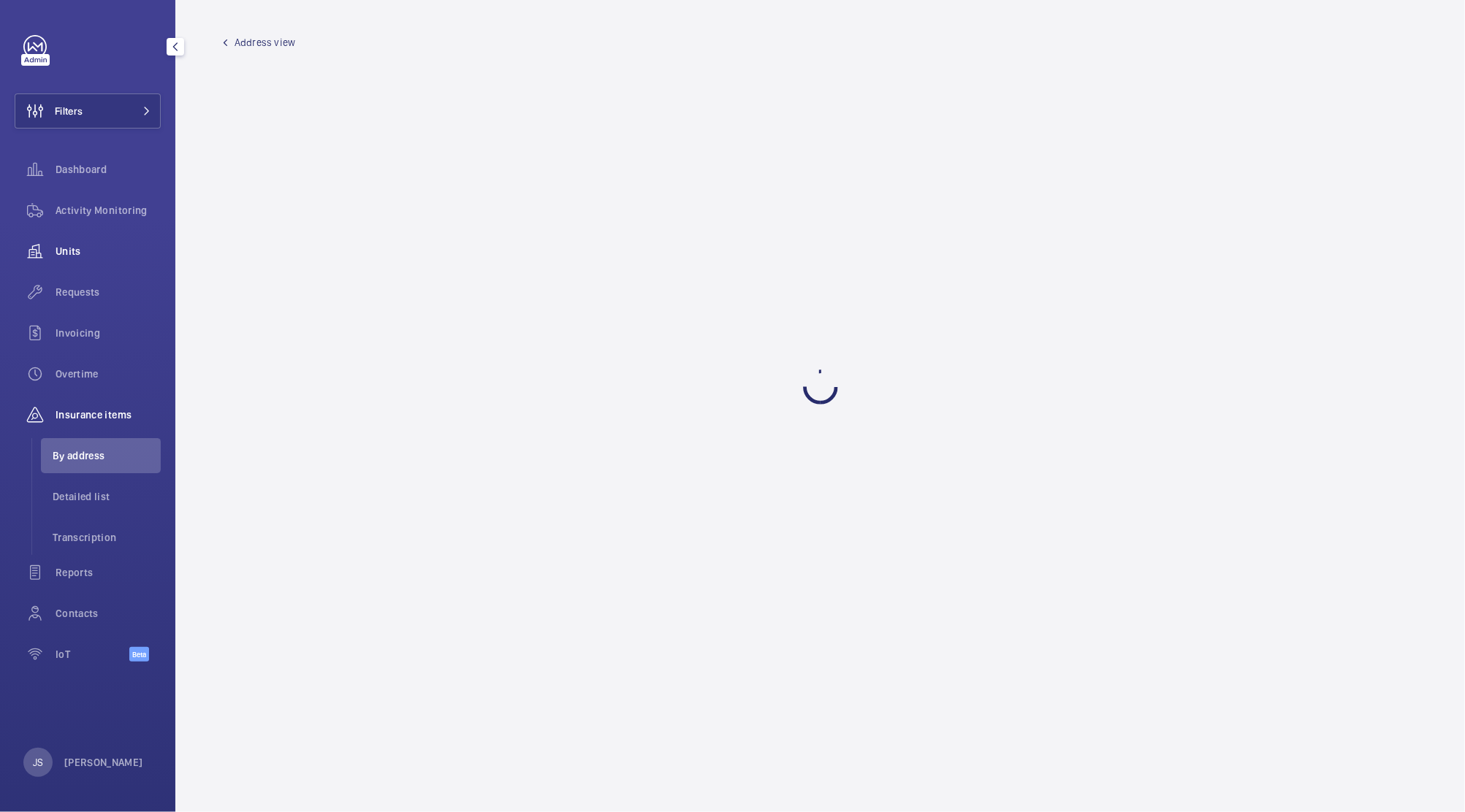
click at [52, 246] on wm-front-icon-button at bounding box center [35, 251] width 41 height 35
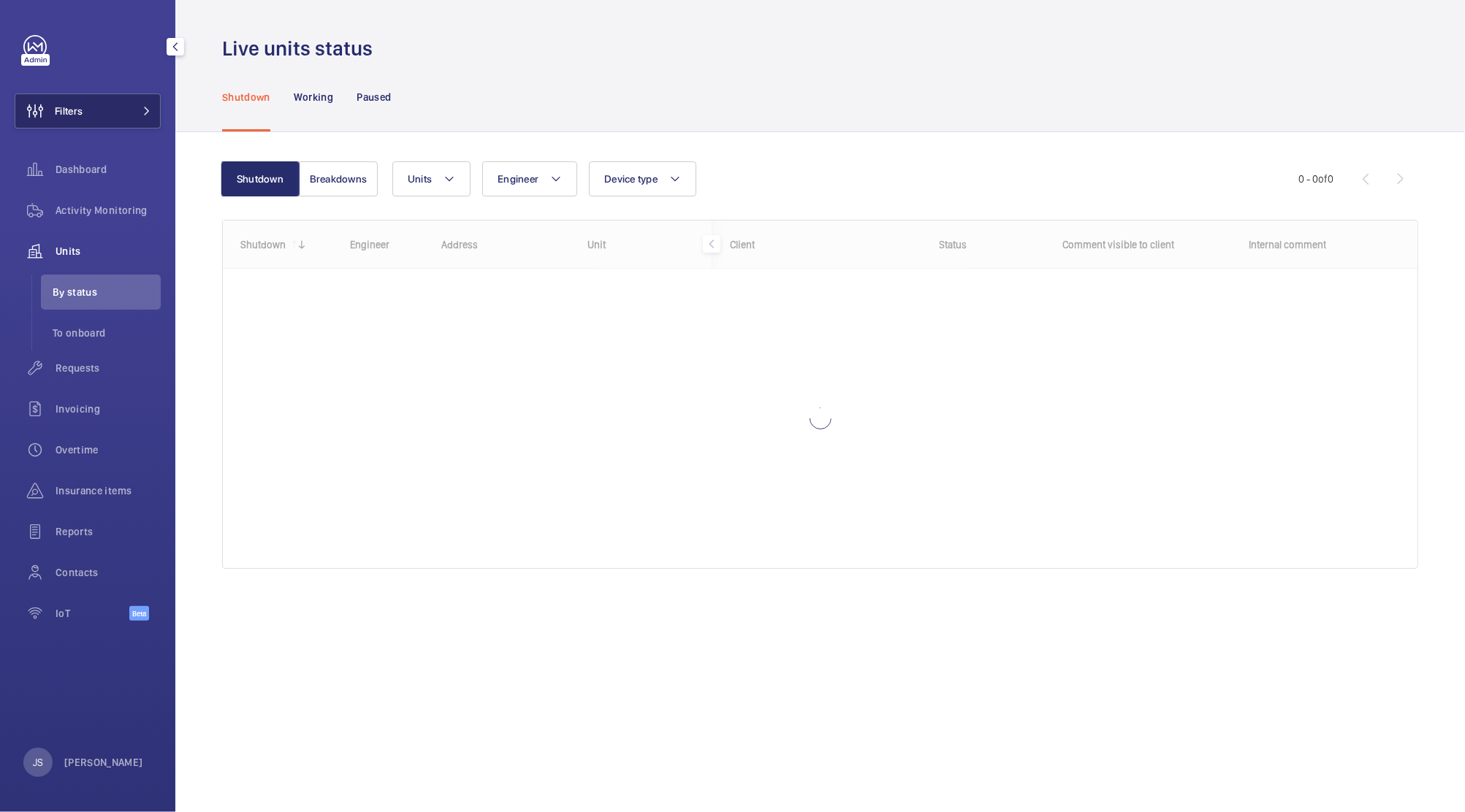
click at [88, 105] on button "Filters" at bounding box center [88, 110] width 146 height 35
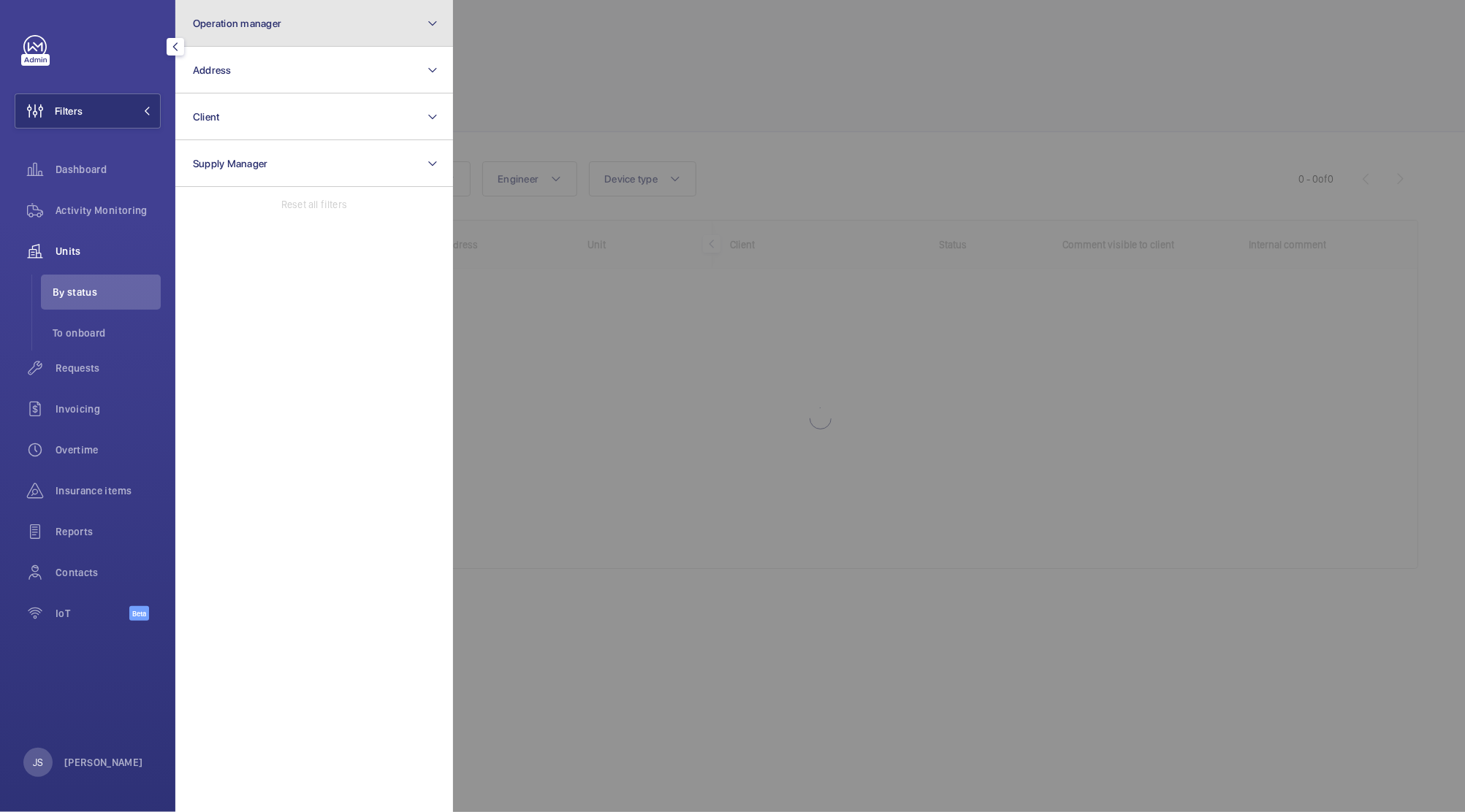
click at [218, 27] on span "Operation manager" at bounding box center [237, 23] width 89 height 12
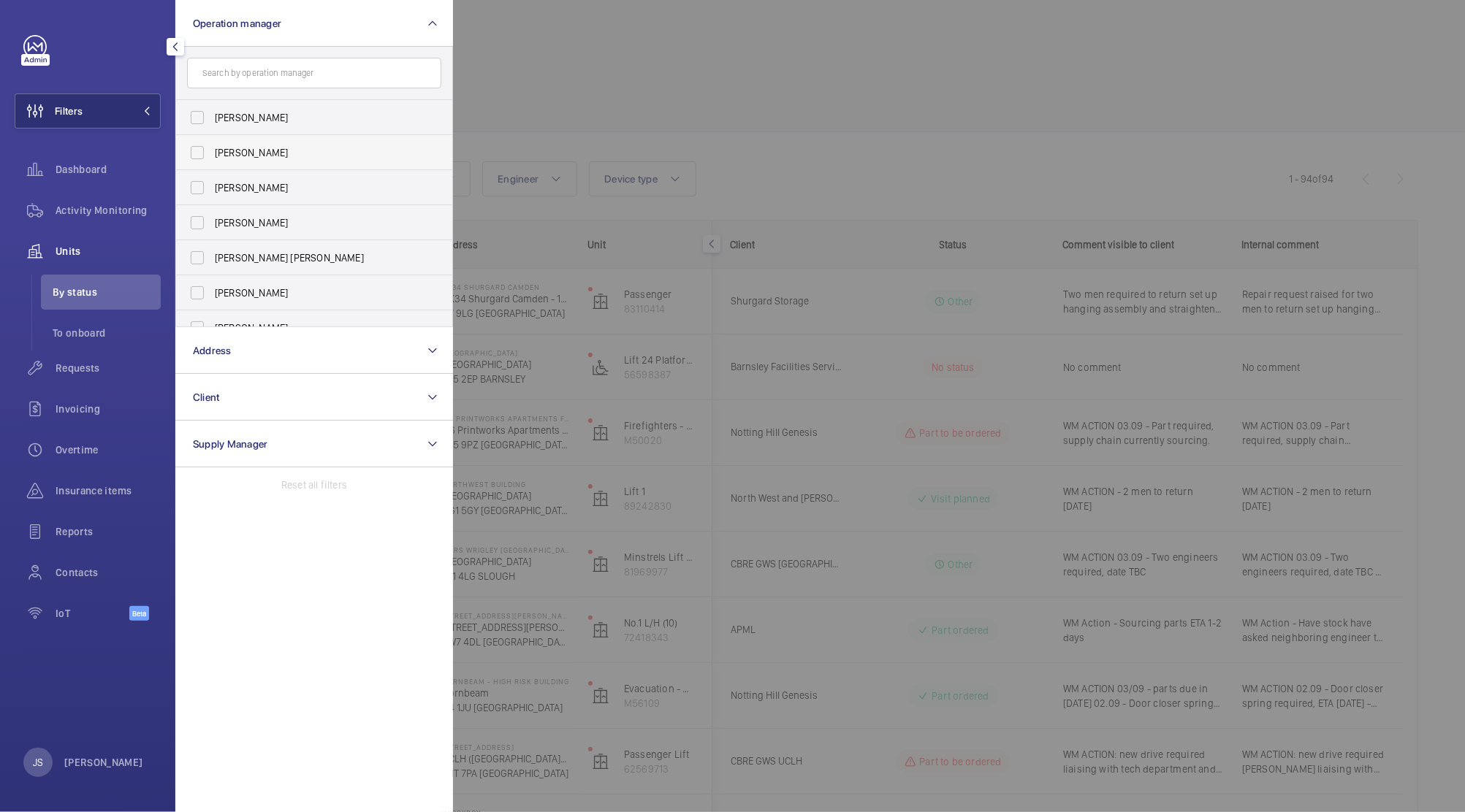
click at [204, 157] on label "[PERSON_NAME]" at bounding box center [303, 153] width 254 height 35
click at [204, 157] on input "[PERSON_NAME]" at bounding box center [197, 152] width 29 height 29
checkbox input "true"
click at [585, 91] on div at bounding box center [1185, 406] width 1465 height 812
